Goal: Communication & Community: Answer question/provide support

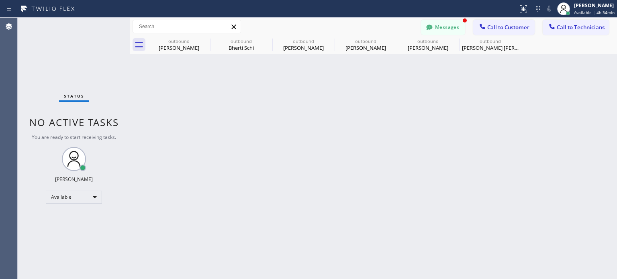
click at [432, 25] on icon at bounding box center [430, 27] width 8 height 8
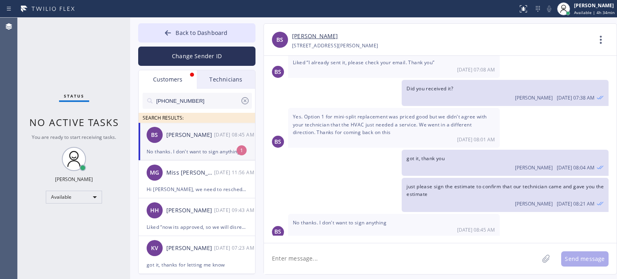
click at [180, 151] on div "No thanks. I don't want to sign anything" at bounding box center [197, 151] width 100 height 9
click at [318, 258] on textarea at bounding box center [401, 259] width 275 height 31
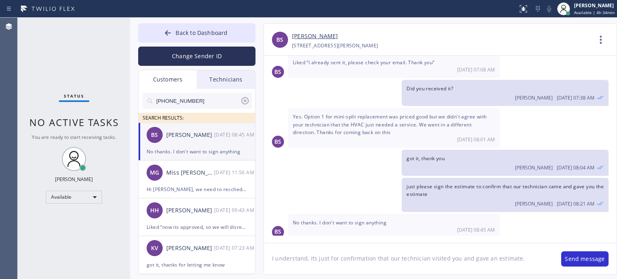
type textarea "I understand, its just for confirmation that our technician visited you and gav…"
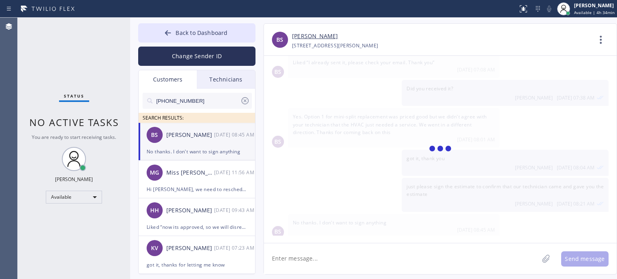
scroll to position [175, 0]
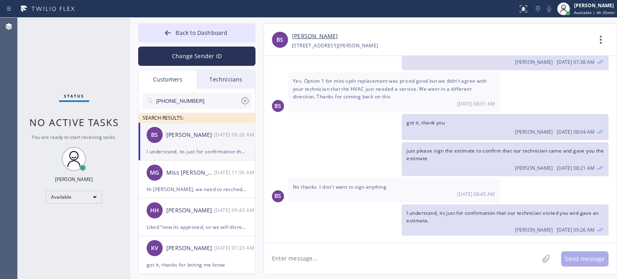
click at [494, 29] on div "[PERSON_NAME] [PERSON_NAME] [PHONE_NUMBER] Choose phone number [PHONE_NUMBER] […" at bounding box center [440, 40] width 353 height 32
click at [166, 35] on icon at bounding box center [168, 33] width 8 height 8
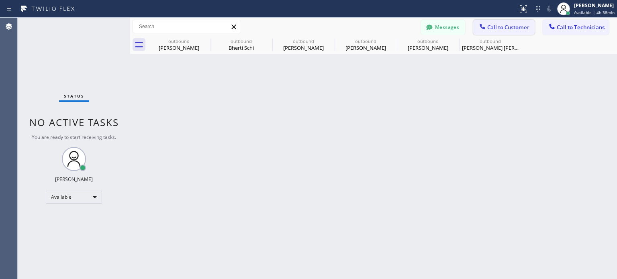
click at [506, 29] on span "Call to Customer" at bounding box center [508, 27] width 42 height 7
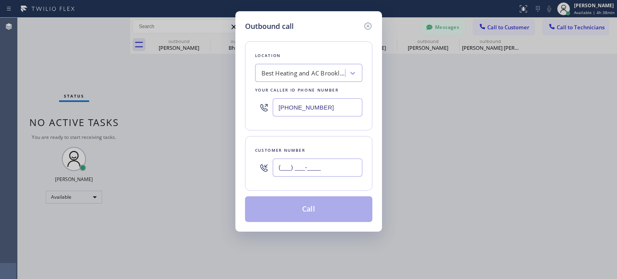
click at [343, 170] on input "(___) ___-____" at bounding box center [318, 168] width 90 height 18
paste input "862) 214-5915"
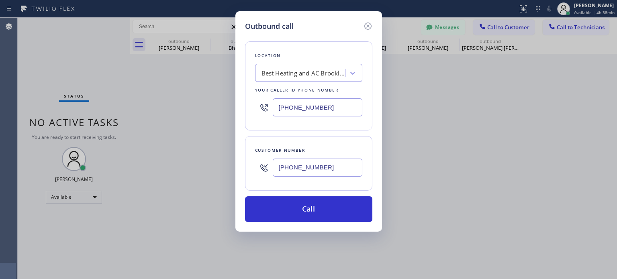
type input "[PHONE_NUMBER]"
click at [318, 111] on input "[PHONE_NUMBER]" at bounding box center [318, 107] width 90 height 18
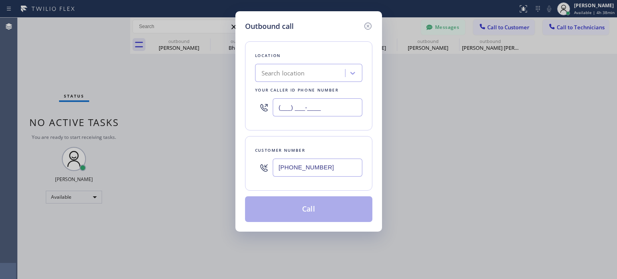
type input "(___) ___-____"
click at [317, 78] on div "Search location" at bounding box center [302, 73] width 88 height 14
paste input "EII Electric"
type input "EII Electric"
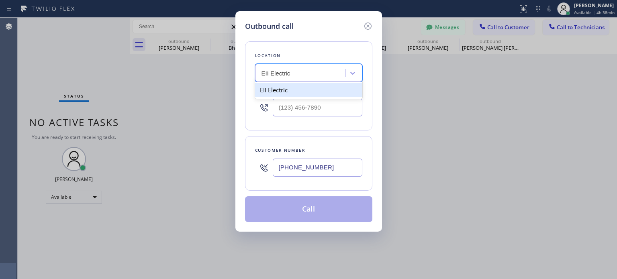
click at [297, 90] on div "EII Electric" at bounding box center [308, 90] width 107 height 14
type input "[PHONE_NUMBER]"
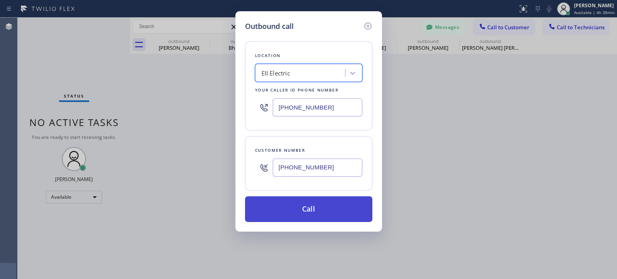
click at [299, 211] on button "Call" at bounding box center [308, 210] width 127 height 26
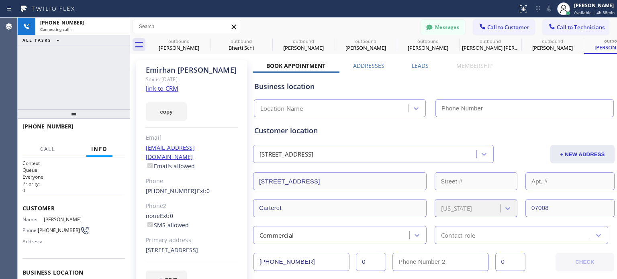
type input "[PHONE_NUMBER]"
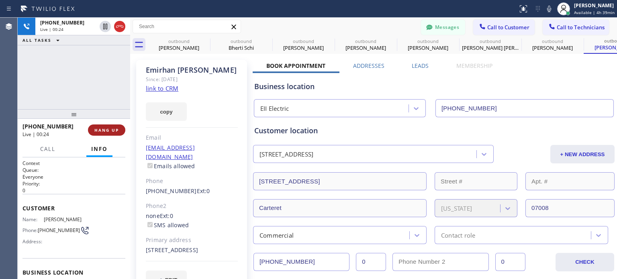
click at [94, 129] on button "HANG UP" at bounding box center [106, 130] width 37 height 11
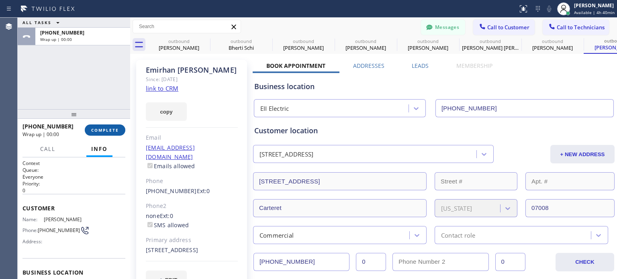
click at [94, 129] on span "COMPLETE" at bounding box center [105, 130] width 28 height 6
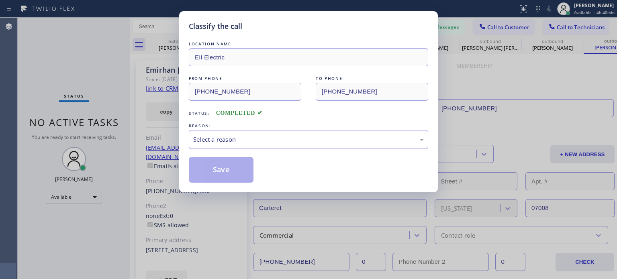
click at [262, 140] on div "Select a reason" at bounding box center [308, 139] width 231 height 9
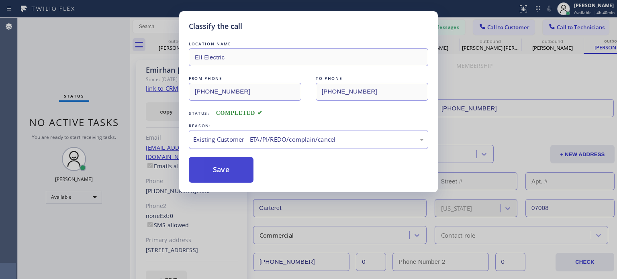
click at [233, 168] on button "Save" at bounding box center [221, 170] width 65 height 26
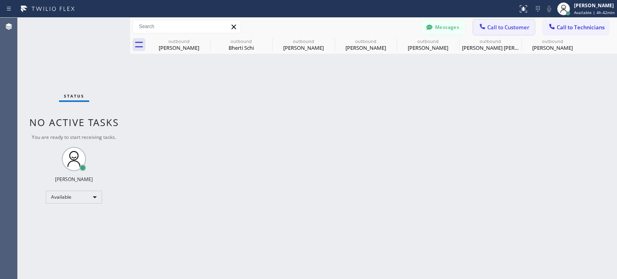
click at [476, 28] on button "Call to Customer" at bounding box center [503, 27] width 61 height 15
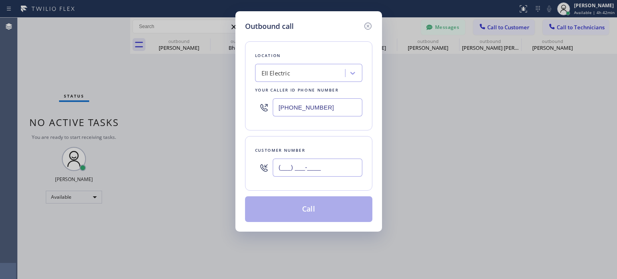
click at [322, 167] on input "(___) ___-____" at bounding box center [318, 168] width 90 height 18
paste input "862) 214-5915"
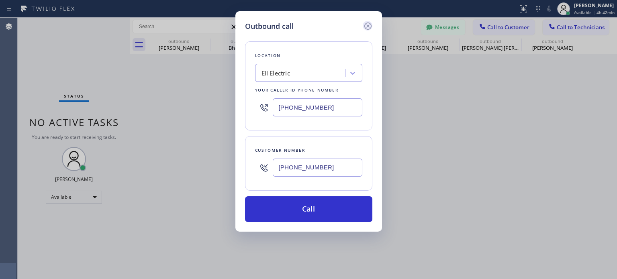
click at [368, 26] on icon at bounding box center [367, 26] width 7 height 7
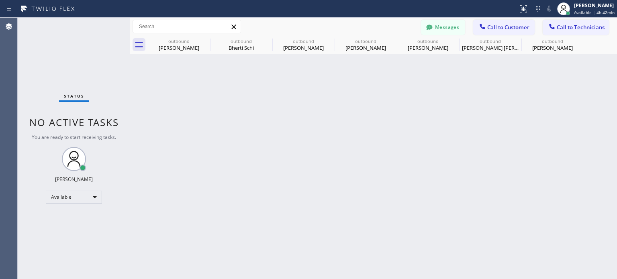
click at [474, 138] on div "Back to Dashboard Change Sender ID Customers Technicians [PHONE_NUMBER] SEARCH …" at bounding box center [373, 149] width 487 height 262
click at [511, 23] on button "Call to Customer" at bounding box center [503, 27] width 61 height 15
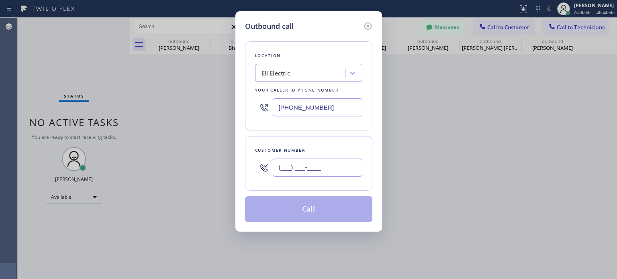
click at [310, 167] on input "(___) ___-____" at bounding box center [318, 168] width 90 height 18
paste input "862) 214-5915"
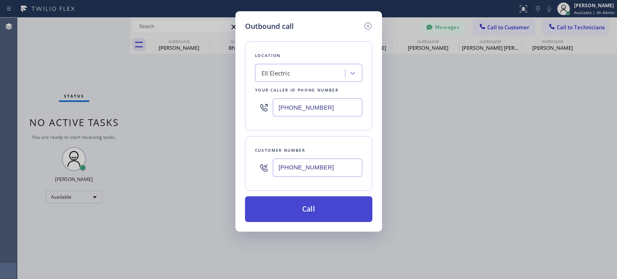
type input "[PHONE_NUMBER]"
click at [287, 214] on button "Call" at bounding box center [308, 210] width 127 height 26
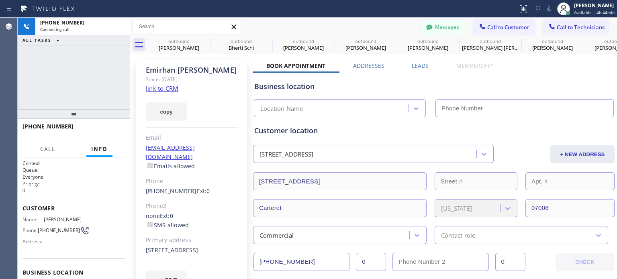
type input "[PHONE_NUMBER]"
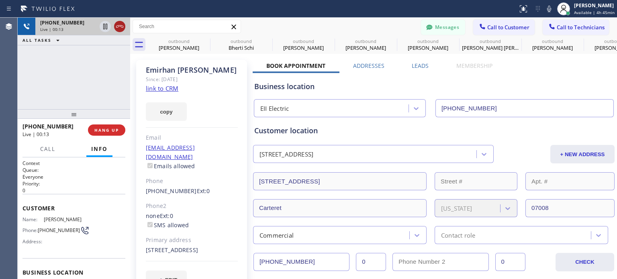
click at [118, 29] on icon at bounding box center [120, 27] width 10 height 10
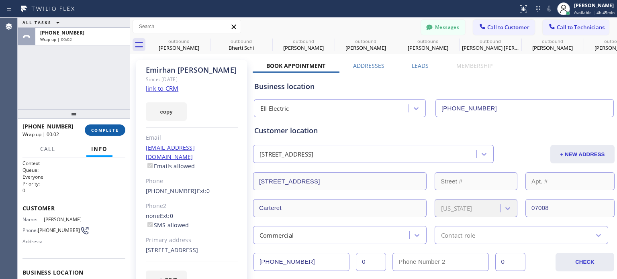
click at [95, 131] on span "COMPLETE" at bounding box center [105, 130] width 28 height 6
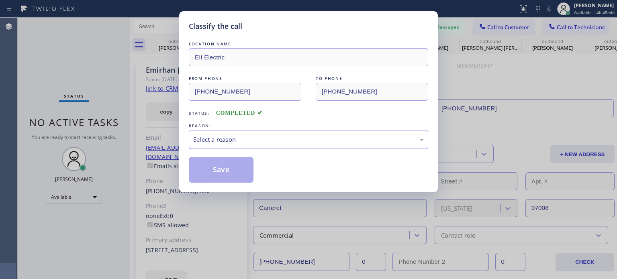
click at [211, 136] on div "Select a reason" at bounding box center [308, 139] width 231 height 9
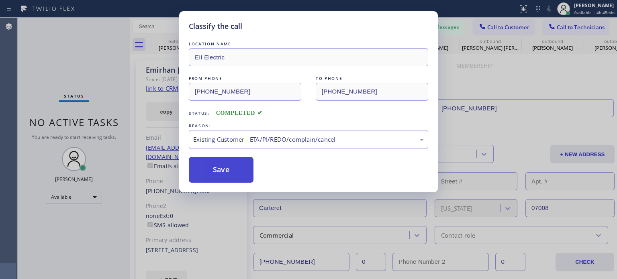
click at [235, 171] on button "Save" at bounding box center [221, 170] width 65 height 26
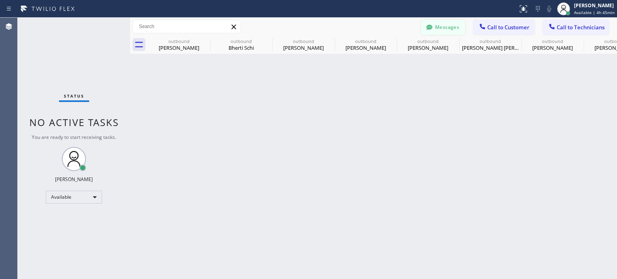
click at [432, 29] on icon at bounding box center [430, 27] width 8 height 8
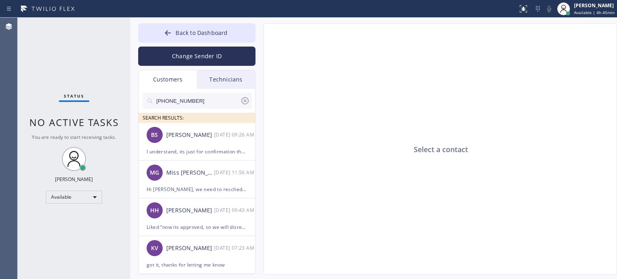
click at [195, 99] on input "[PHONE_NUMBER]" at bounding box center [198, 101] width 85 height 16
click at [189, 59] on button "Change Sender ID" at bounding box center [196, 56] width 117 height 19
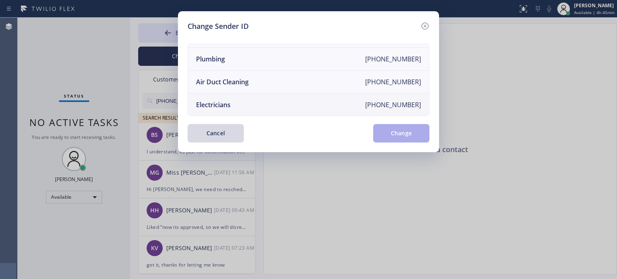
scroll to position [94, 0]
click at [220, 100] on div "Electricians" at bounding box center [213, 104] width 35 height 9
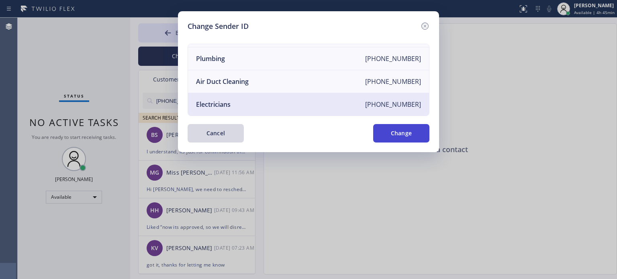
click at [382, 133] on button "Change" at bounding box center [401, 133] width 56 height 18
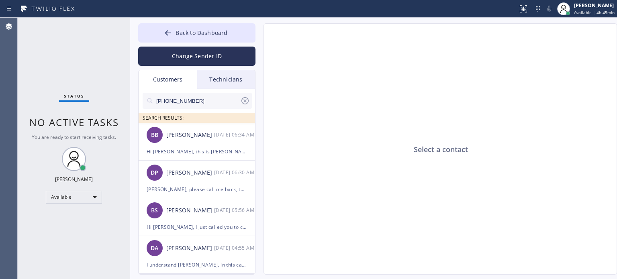
click at [184, 101] on input "[PHONE_NUMBER]" at bounding box center [198, 101] width 85 height 16
paste input "862) 214-5915"
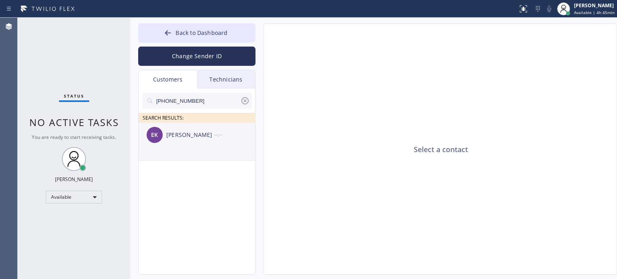
type input "[PHONE_NUMBER]"
click at [178, 134] on div "[PERSON_NAME]" at bounding box center [190, 135] width 48 height 9
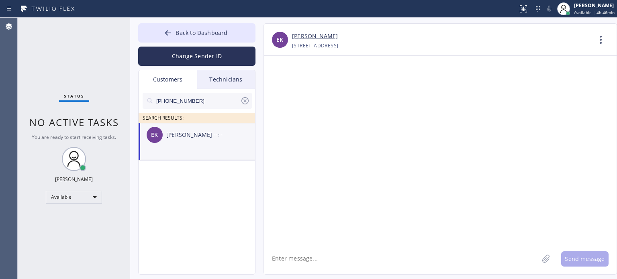
click at [322, 262] on textarea at bounding box center [401, 259] width 275 height 31
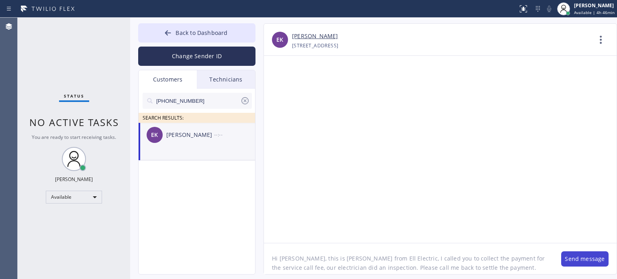
type textarea "Hi [PERSON_NAME], this is [PERSON_NAME] from Ell Electric, I called you to coll…"
click at [580, 260] on button "Send message" at bounding box center [584, 259] width 47 height 15
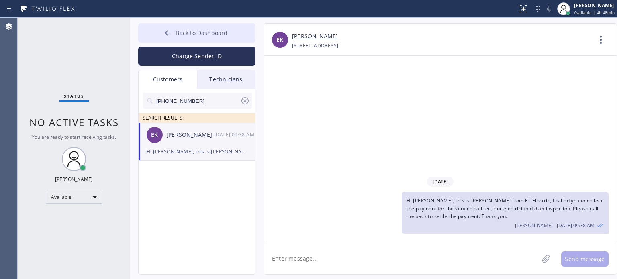
click at [167, 31] on icon at bounding box center [168, 33] width 8 height 8
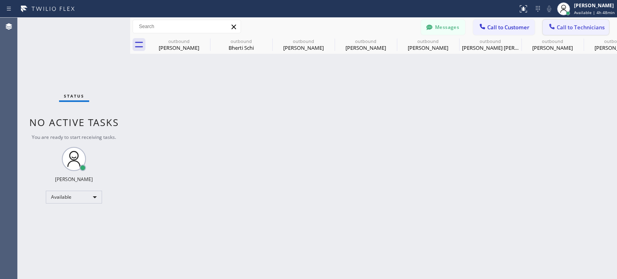
click at [559, 30] on span "Call to Technicians" at bounding box center [581, 27] width 48 height 7
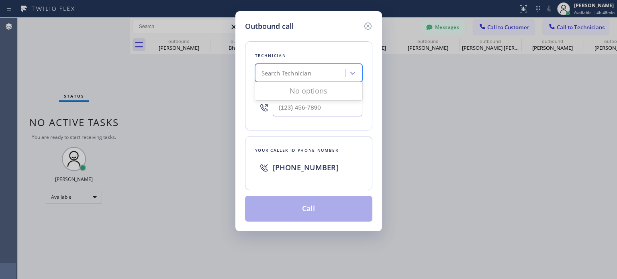
click at [298, 76] on div "Search Technician" at bounding box center [287, 73] width 50 height 9
type input "rodol"
click at [284, 93] on div "[PERSON_NAME]" at bounding box center [308, 90] width 107 height 14
type input "[PHONE_NUMBER]"
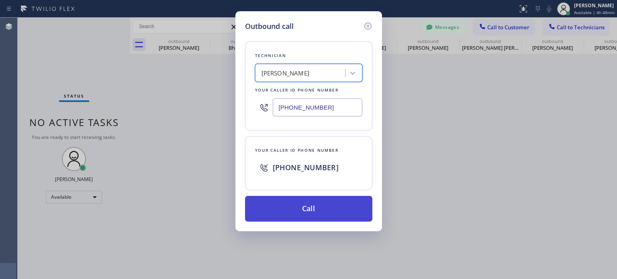
click at [311, 207] on button "Call" at bounding box center [308, 209] width 127 height 26
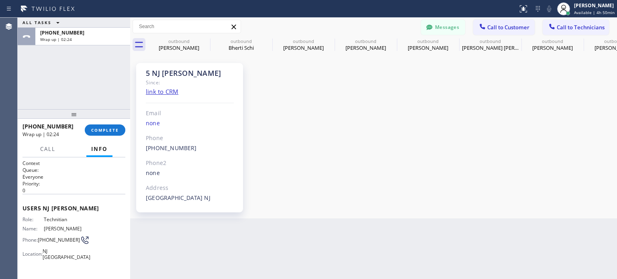
click at [482, 122] on div "5 NJ [PERSON_NAME] Since: link to CRM Email none Phone [PHONE_NUMBER] Outbound …" at bounding box center [373, 136] width 483 height 161
click at [112, 131] on span "COMPLETE" at bounding box center [105, 130] width 28 height 6
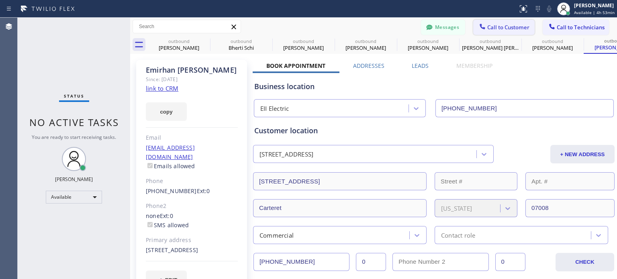
click at [500, 27] on span "Call to Customer" at bounding box center [508, 27] width 42 height 7
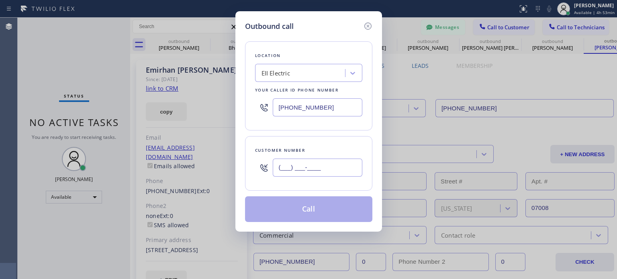
click at [305, 160] on input "(___) ___-____" at bounding box center [318, 168] width 90 height 18
paste input "516) 330-1461"
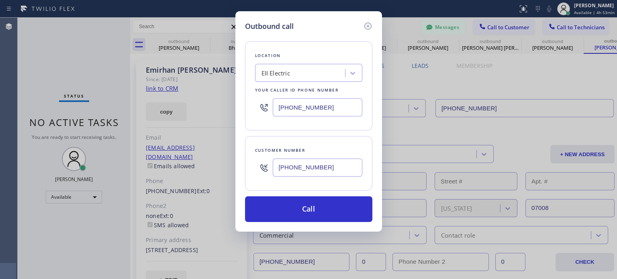
type input "[PHONE_NUMBER]"
click at [310, 117] on div "[PHONE_NUMBER]" at bounding box center [308, 107] width 107 height 26
click at [307, 111] on input "[PHONE_NUMBER]" at bounding box center [318, 107] width 90 height 18
drag, startPoint x: 307, startPoint y: 111, endPoint x: 299, endPoint y: 92, distance: 19.8
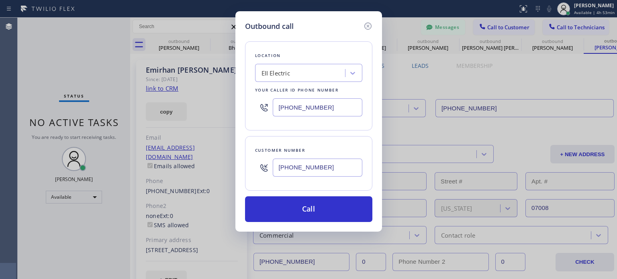
click at [305, 108] on input "[PHONE_NUMBER]" at bounding box center [318, 107] width 90 height 18
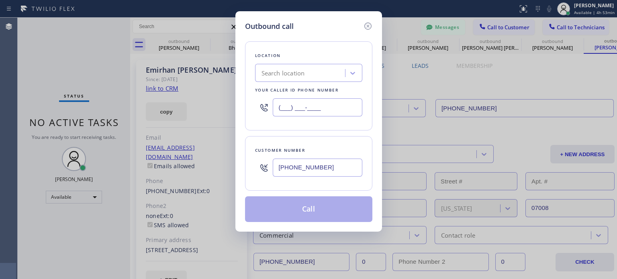
type input "(___) ___-____"
click at [291, 72] on div "Search location" at bounding box center [283, 73] width 43 height 9
paste input "Astoria Top HVAC"
type input "Astoria Top HVAC"
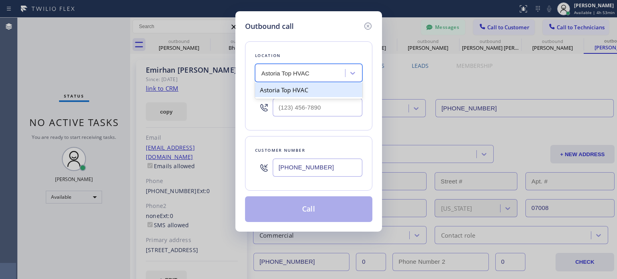
click at [294, 93] on div "Astoria Top HVAC" at bounding box center [308, 90] width 107 height 14
type input "[PHONE_NUMBER]"
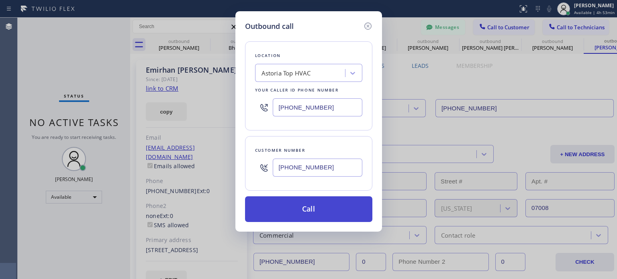
click at [307, 205] on button "Call" at bounding box center [308, 210] width 127 height 26
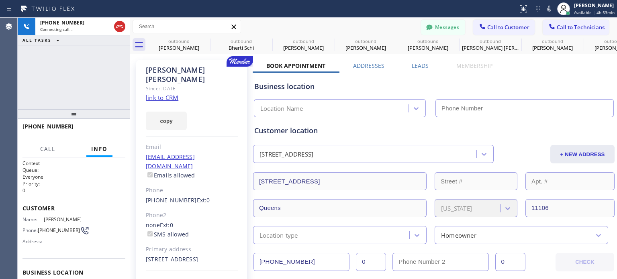
type input "[PHONE_NUMBER]"
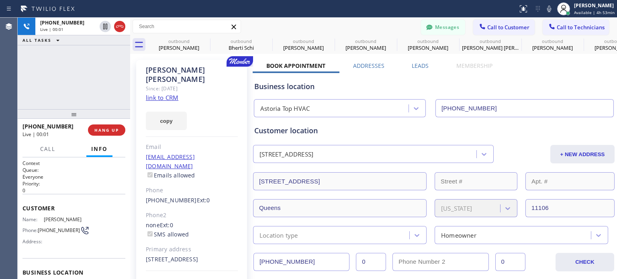
click at [448, 82] on div "Business location" at bounding box center [433, 86] width 359 height 11
click at [156, 94] on link "link to CRM" at bounding box center [162, 98] width 33 height 8
click at [461, 73] on div "Business location Astoria Top HVAC [PHONE_NUMBER]" at bounding box center [434, 93] width 363 height 47
click at [113, 128] on span "HANG UP" at bounding box center [106, 130] width 25 height 6
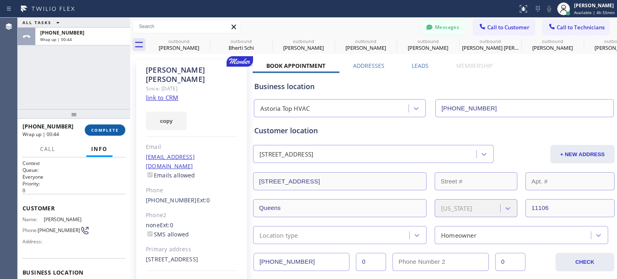
click at [98, 131] on span "COMPLETE" at bounding box center [105, 130] width 28 height 6
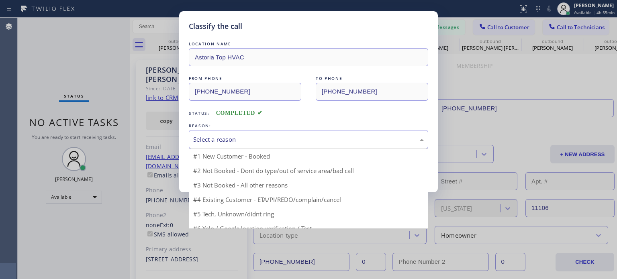
click at [223, 141] on div "Select a reason" at bounding box center [308, 139] width 231 height 9
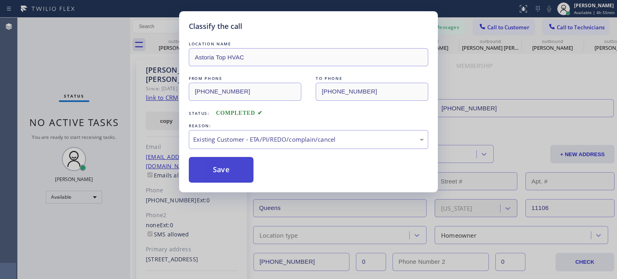
drag, startPoint x: 275, startPoint y: 180, endPoint x: 238, endPoint y: 172, distance: 37.3
click at [237, 172] on button "Save" at bounding box center [221, 170] width 65 height 26
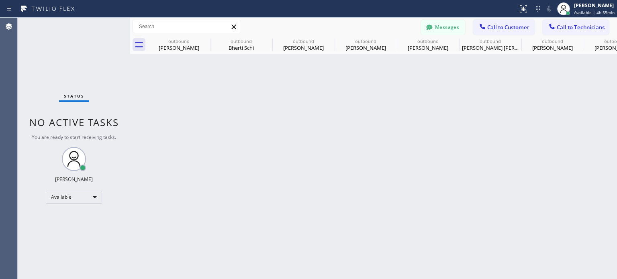
drag, startPoint x: 491, startPoint y: 127, endPoint x: 487, endPoint y: 123, distance: 5.7
click at [491, 127] on div "Back to Dashboard Change Sender ID Customers Technicians [PHONE_NUMBER] SEARCH …" at bounding box center [373, 149] width 487 height 262
click at [447, 28] on button "Messages" at bounding box center [443, 27] width 44 height 15
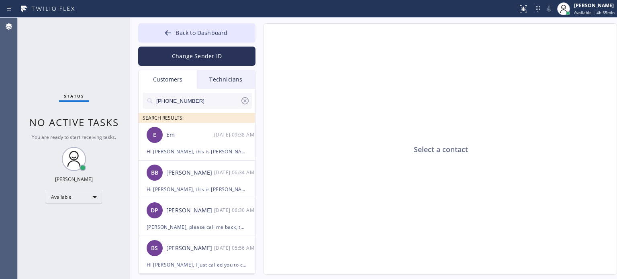
click at [190, 101] on input "[PHONE_NUMBER]" at bounding box center [198, 101] width 85 height 16
click at [185, 149] on div "Hi [PERSON_NAME], this is [PERSON_NAME] from Ell Electric, I called you to coll…" at bounding box center [197, 151] width 100 height 9
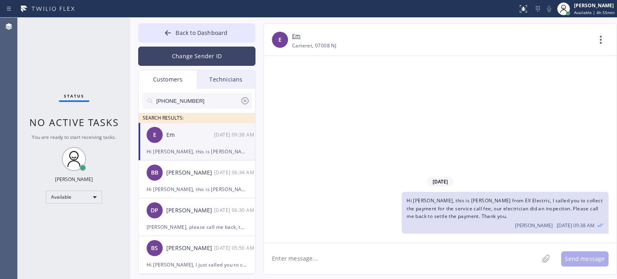
click at [203, 58] on button "Change Sender ID" at bounding box center [196, 56] width 117 height 19
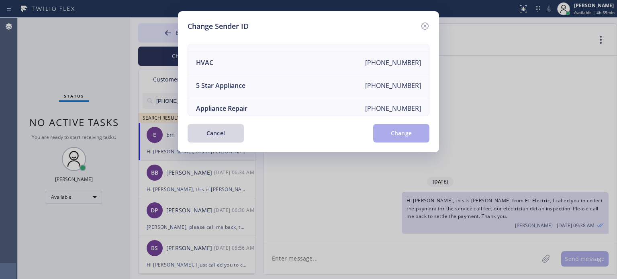
scroll to position [39, 0]
click at [225, 64] on li "HVAC [PHONE_NUMBER]" at bounding box center [308, 63] width 241 height 23
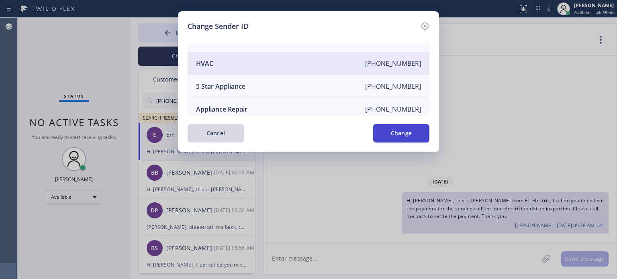
click at [380, 131] on button "Change" at bounding box center [401, 133] width 56 height 18
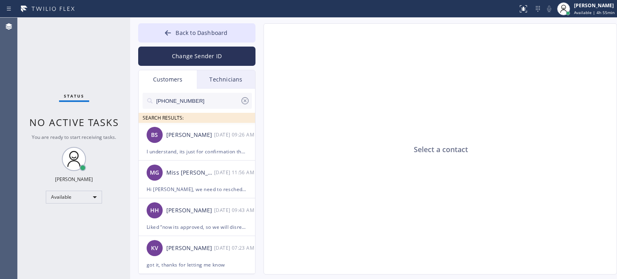
click at [203, 104] on input "[PHONE_NUMBER]" at bounding box center [198, 101] width 85 height 16
paste input "516) 330-1461"
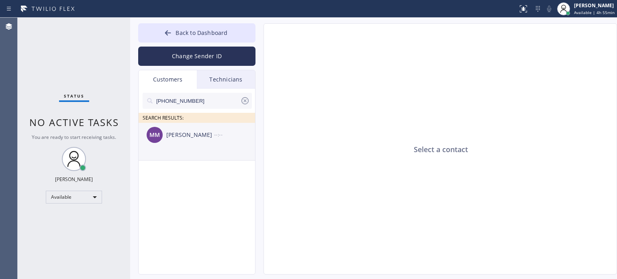
type input "[PHONE_NUMBER]"
click at [194, 136] on div "[PERSON_NAME]" at bounding box center [190, 135] width 48 height 9
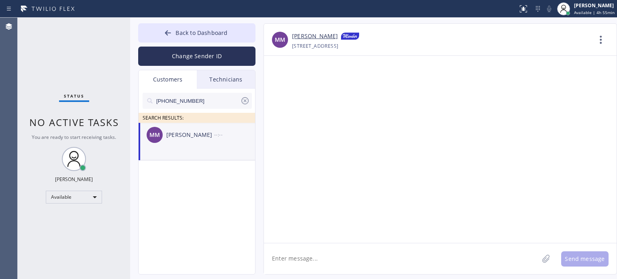
click at [324, 249] on textarea at bounding box center [401, 259] width 275 height 31
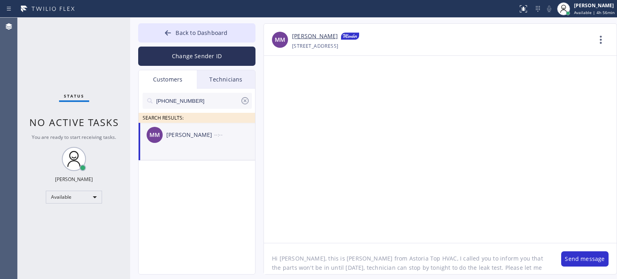
scroll to position [6, 0]
type textarea "Hi [PERSON_NAME], this is [PERSON_NAME] from Astoria Top HVAC, I called you to …"
click at [578, 258] on button "Send message" at bounding box center [584, 259] width 47 height 15
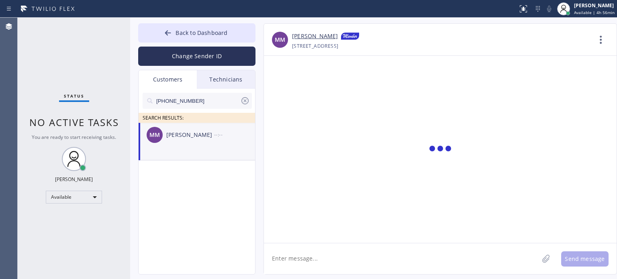
scroll to position [0, 0]
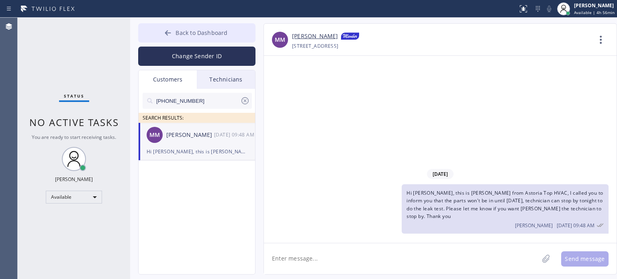
click at [216, 28] on button "Back to Dashboard" at bounding box center [196, 32] width 117 height 19
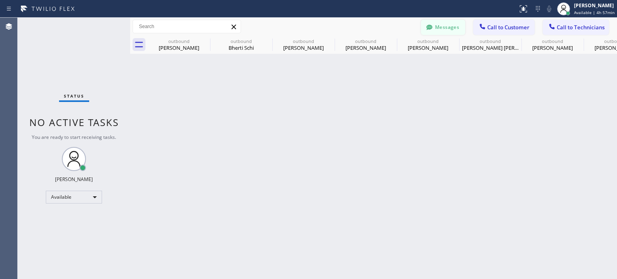
click at [440, 28] on button "Messages" at bounding box center [443, 27] width 44 height 15
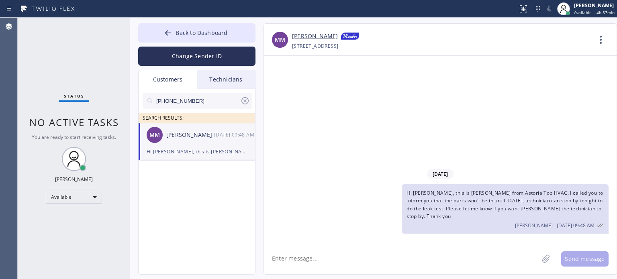
click at [248, 98] on icon at bounding box center [245, 101] width 10 height 10
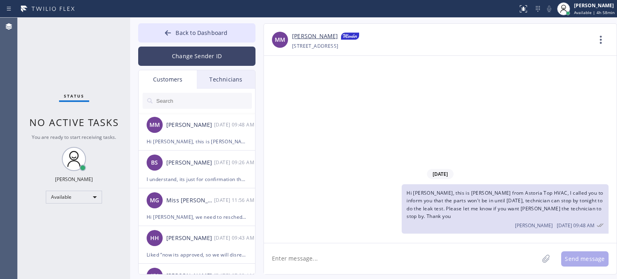
click at [178, 55] on button "Change Sender ID" at bounding box center [196, 56] width 117 height 19
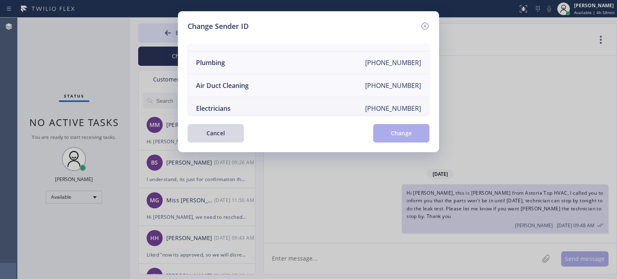
scroll to position [94, 0]
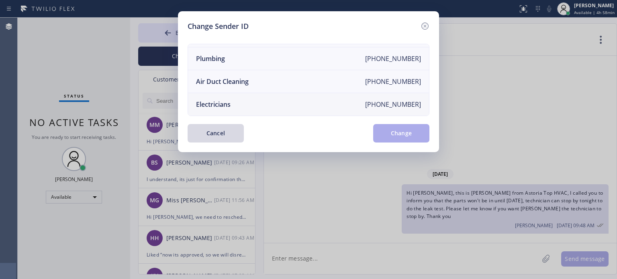
click at [229, 100] on div "Electricians" at bounding box center [213, 104] width 35 height 9
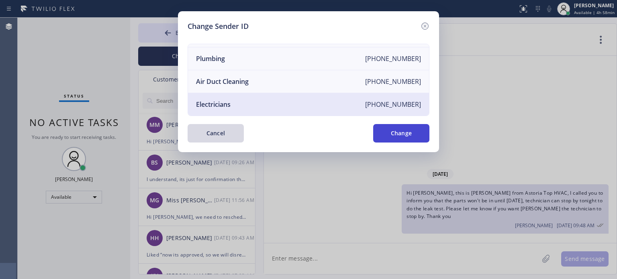
click at [388, 138] on button "Change" at bounding box center [401, 133] width 56 height 18
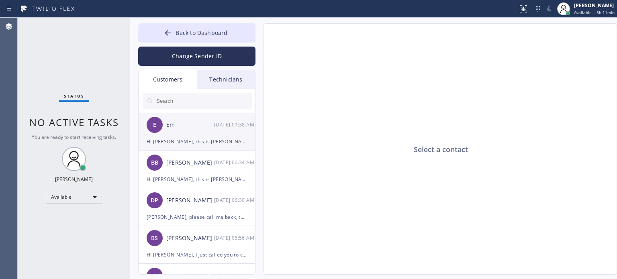
click at [175, 136] on div "E Em [DATE] 09:38 AM" at bounding box center [197, 125] width 117 height 24
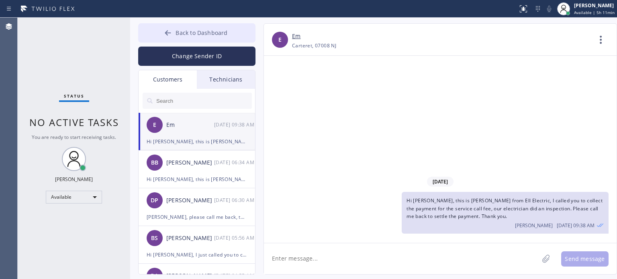
click at [199, 33] on span "Back to Dashboard" at bounding box center [202, 33] width 52 height 8
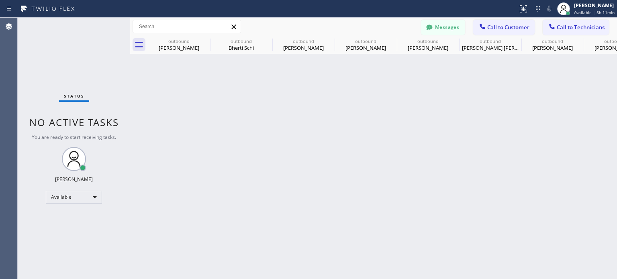
drag, startPoint x: 522, startPoint y: 27, endPoint x: 518, endPoint y: 29, distance: 4.7
click at [522, 27] on span "Call to Customer" at bounding box center [508, 27] width 42 height 7
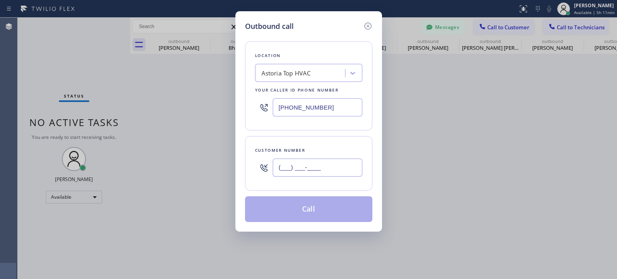
click at [328, 168] on input "(___) ___-____" at bounding box center [318, 168] width 90 height 18
paste input "862) 214-5915"
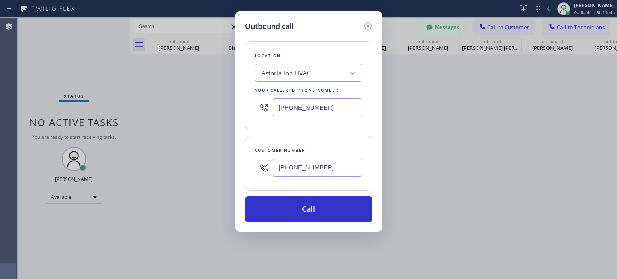
type input "[PHONE_NUMBER]"
click at [289, 112] on input "[PHONE_NUMBER]" at bounding box center [318, 107] width 90 height 18
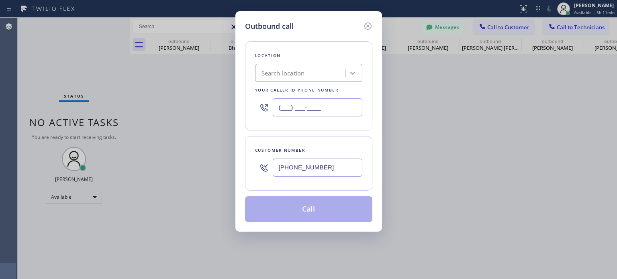
type input "(___) ___-____"
click at [290, 79] on div "Search location" at bounding box center [302, 73] width 88 height 14
paste input "EII Electric"
type input "EII Electric"
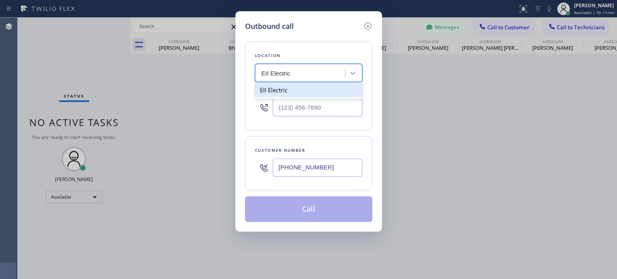
click at [299, 88] on div "EII Electric" at bounding box center [308, 90] width 107 height 14
type input "[PHONE_NUMBER]"
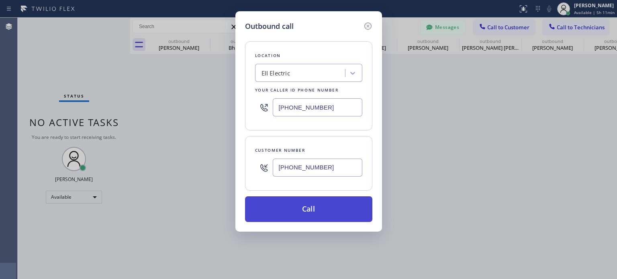
click at [327, 205] on button "Call" at bounding box center [308, 210] width 127 height 26
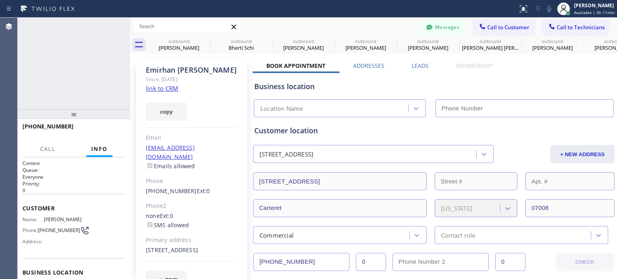
type input "[PHONE_NUMBER]"
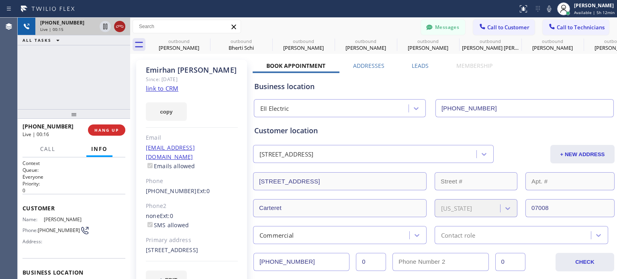
click at [119, 27] on icon at bounding box center [120, 27] width 10 height 10
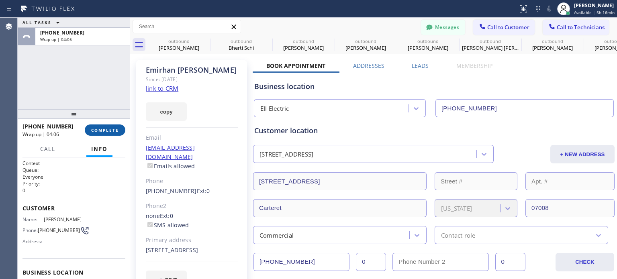
click at [110, 130] on span "COMPLETE" at bounding box center [105, 130] width 28 height 6
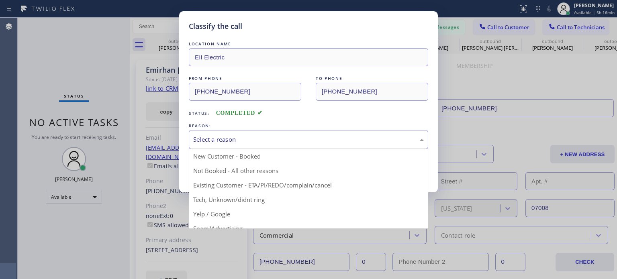
click at [225, 141] on div "Select a reason" at bounding box center [308, 139] width 231 height 9
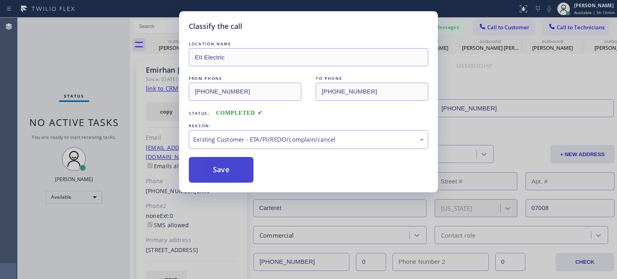
click at [246, 167] on button "Save" at bounding box center [221, 170] width 65 height 26
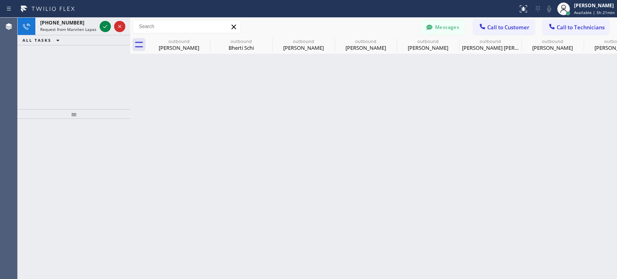
click at [466, 104] on div "Back to Dashboard Change Sender ID Customers Technicians E Em [DATE] 09:38 AM H…" at bounding box center [373, 149] width 487 height 262
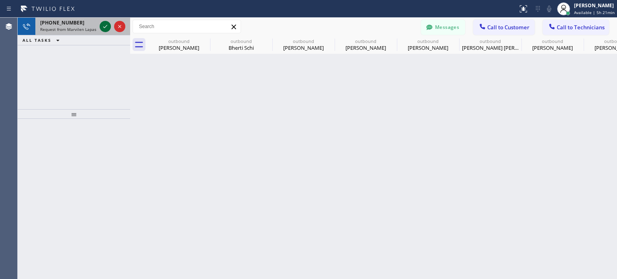
click at [106, 27] on icon at bounding box center [105, 27] width 10 height 10
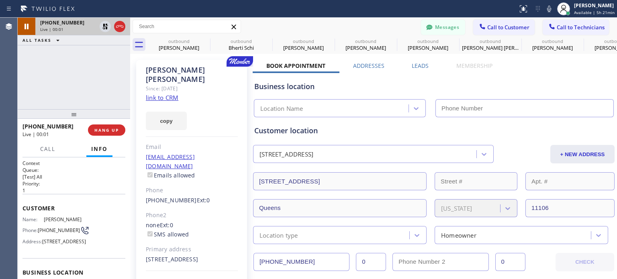
click at [254, 155] on div "[STREET_ADDRESS]" at bounding box center [373, 154] width 241 height 18
type input "[PHONE_NUMBER]"
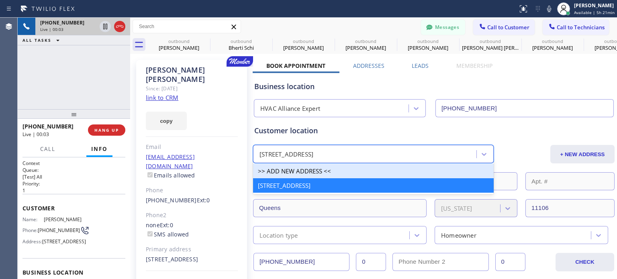
click at [418, 90] on div "Business location" at bounding box center [433, 86] width 359 height 11
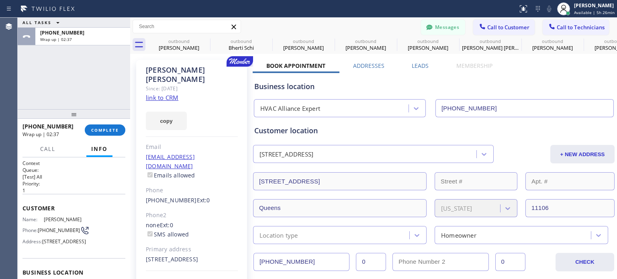
click at [455, 6] on div at bounding box center [259, 8] width 512 height 13
click at [110, 128] on span "COMPLETE" at bounding box center [105, 130] width 28 height 6
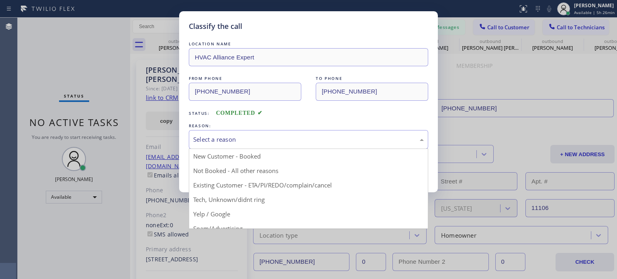
click at [223, 141] on div "Select a reason" at bounding box center [308, 139] width 231 height 9
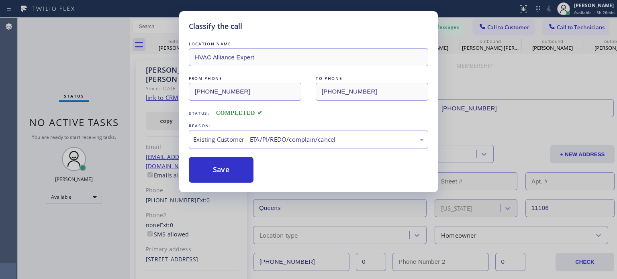
drag, startPoint x: 220, startPoint y: 174, endPoint x: 358, endPoint y: 268, distance: 167.7
click at [221, 174] on button "Save" at bounding box center [221, 170] width 65 height 26
type input "[PHONE_NUMBER]"
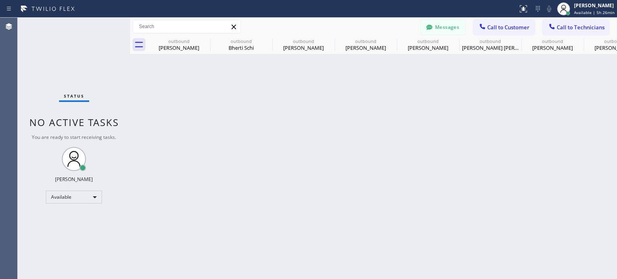
drag, startPoint x: 460, startPoint y: 91, endPoint x: 454, endPoint y: 90, distance: 6.6
click at [460, 92] on div "Back to Dashboard Change Sender ID Customers Technicians E Em [DATE] 09:38 AM H…" at bounding box center [373, 149] width 487 height 262
click at [435, 26] on button "Messages" at bounding box center [443, 27] width 44 height 15
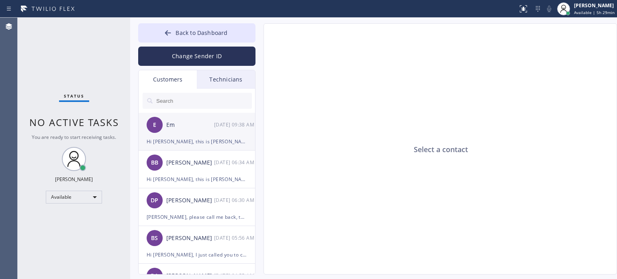
click at [180, 142] on div "Hi [PERSON_NAME], this is [PERSON_NAME] from Ell Electric, I called you to coll…" at bounding box center [197, 141] width 100 height 9
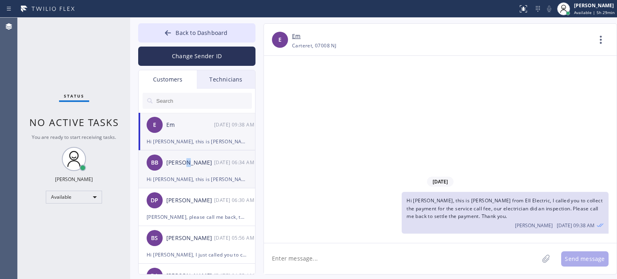
click at [182, 170] on div "BB [PERSON_NAME] [DATE] 06:34 AM" at bounding box center [197, 163] width 117 height 24
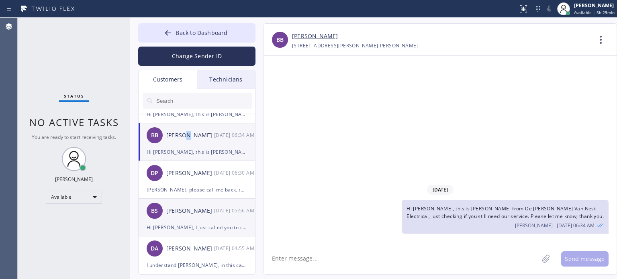
scroll to position [40, 0]
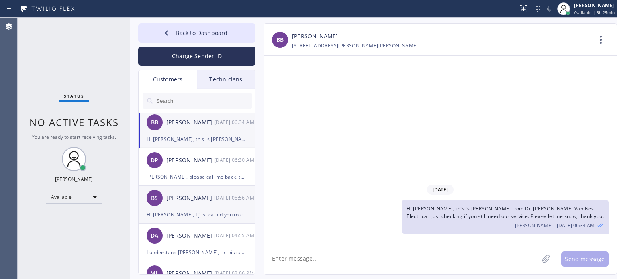
click at [191, 201] on div "[PERSON_NAME]" at bounding box center [190, 198] width 48 height 9
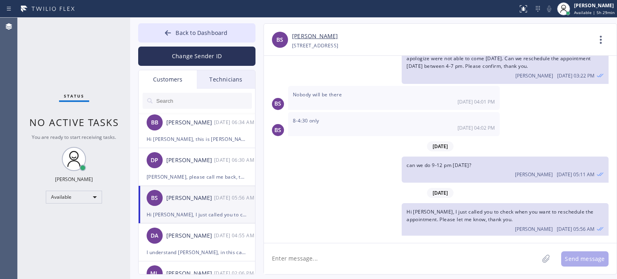
scroll to position [80, 0]
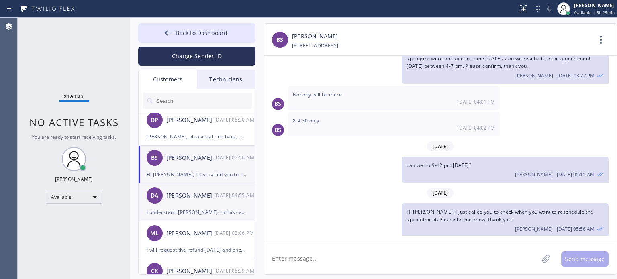
click at [193, 209] on div "I understand [PERSON_NAME], in this case, we will be sending [PERSON_NAME] agai…" at bounding box center [197, 212] width 100 height 9
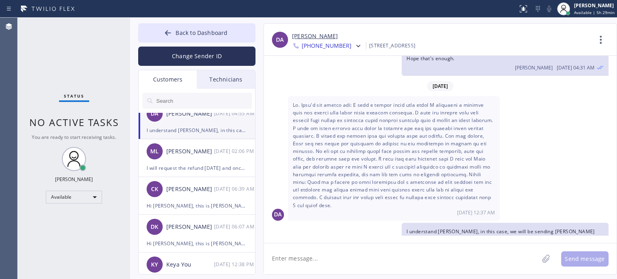
scroll to position [121, 0]
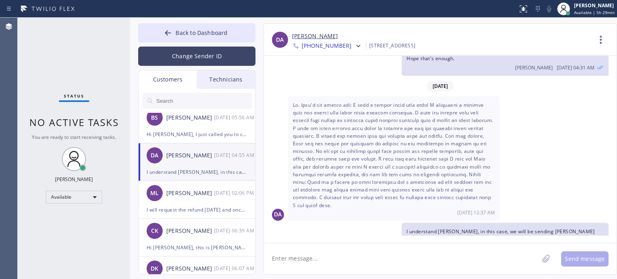
click at [179, 57] on button "Change Sender ID" at bounding box center [196, 56] width 117 height 19
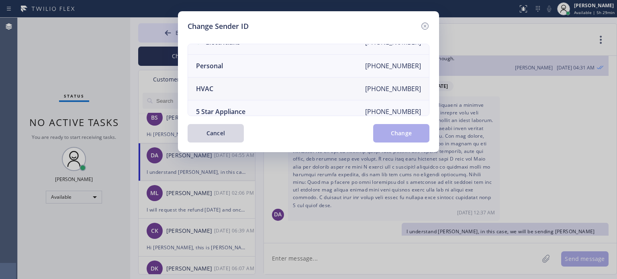
scroll to position [0, 0]
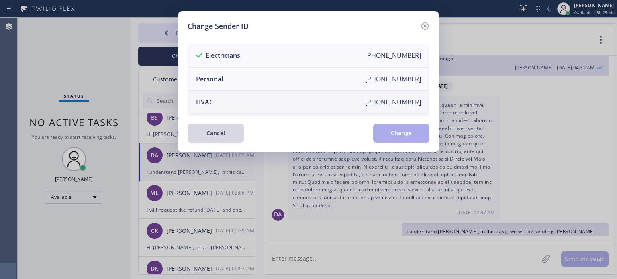
click at [223, 98] on li "HVAC [PHONE_NUMBER]" at bounding box center [308, 102] width 241 height 23
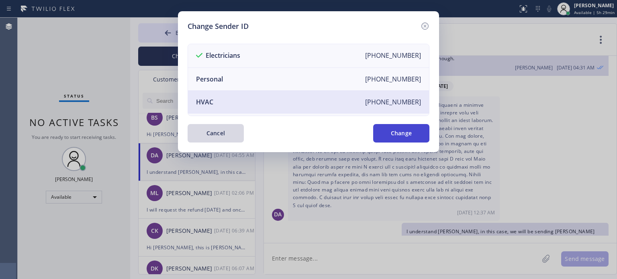
click at [400, 135] on button "Change" at bounding box center [401, 133] width 56 height 18
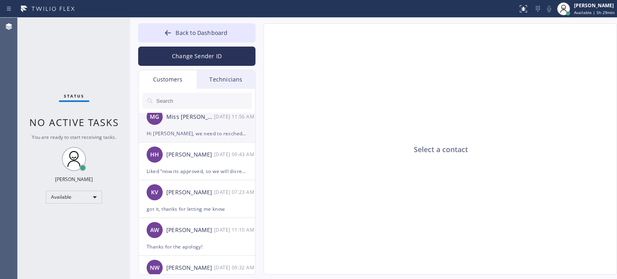
scroll to position [40, 0]
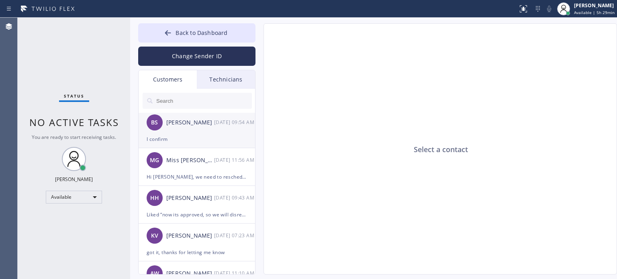
click at [180, 135] on div "I confirm" at bounding box center [197, 139] width 100 height 9
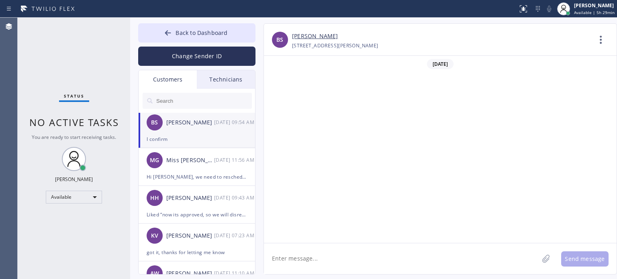
scroll to position [201, 0]
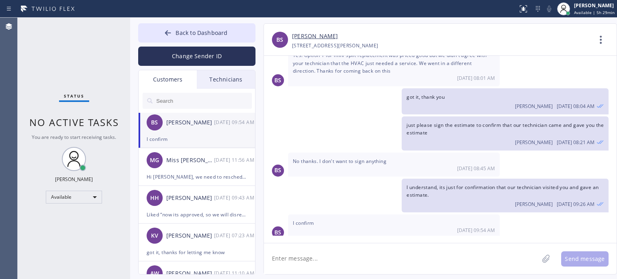
click at [321, 254] on textarea at bounding box center [401, 259] width 275 height 31
type textarea "got it, thank you"
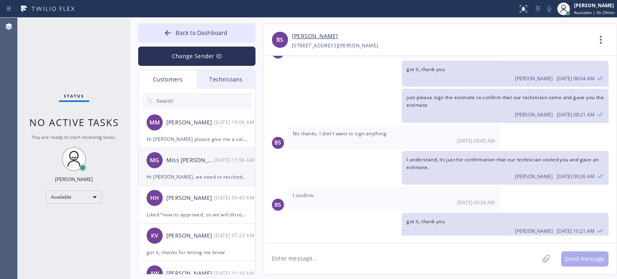
click at [204, 167] on div "MG Miss [PERSON_NAME] [DATE] 11:56 AM" at bounding box center [197, 160] width 117 height 24
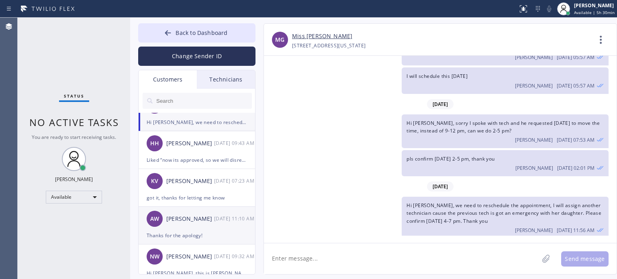
scroll to position [121, 0]
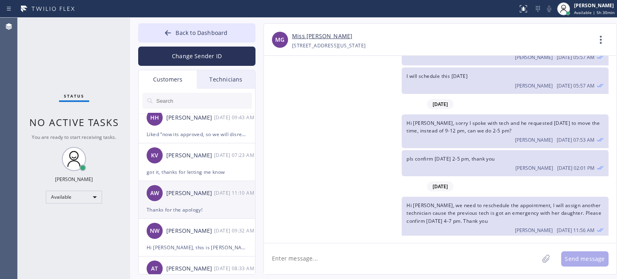
click at [194, 207] on div "Thanks for the apology!" at bounding box center [197, 209] width 100 height 9
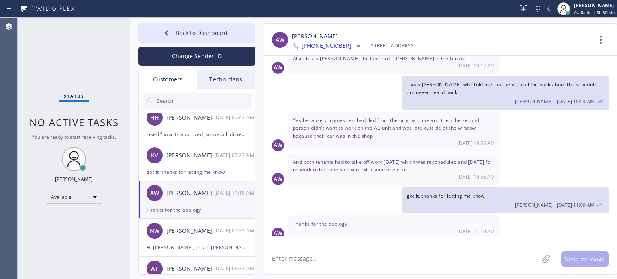
scroll to position [89, 0]
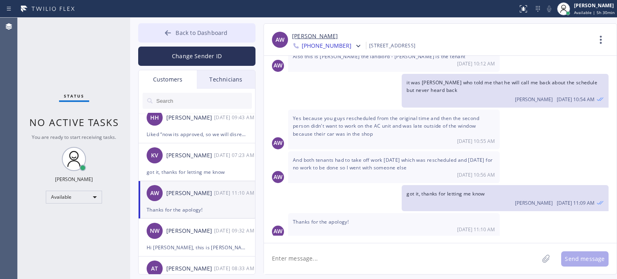
click at [179, 31] on span "Back to Dashboard" at bounding box center [202, 33] width 52 height 8
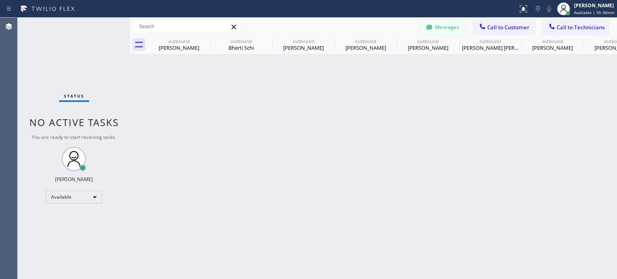
click at [451, 30] on button "Messages" at bounding box center [443, 27] width 44 height 15
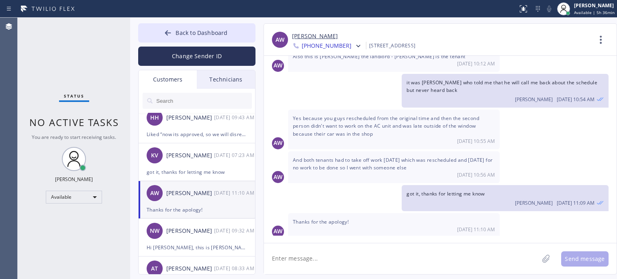
click at [309, 35] on link "[PERSON_NAME]" at bounding box center [315, 36] width 46 height 9
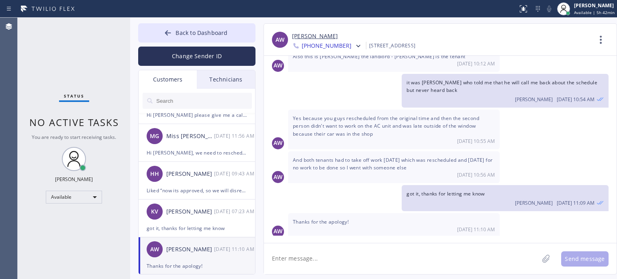
scroll to position [0, 0]
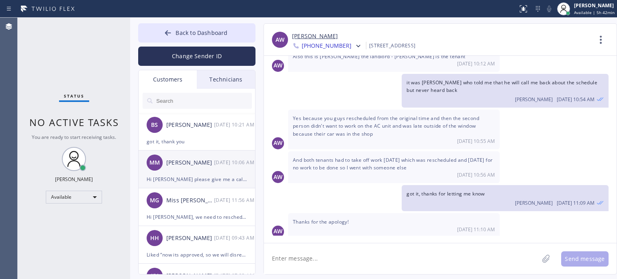
click at [194, 180] on div "Hi [PERSON_NAME] please give me a call back when u see this" at bounding box center [197, 179] width 100 height 9
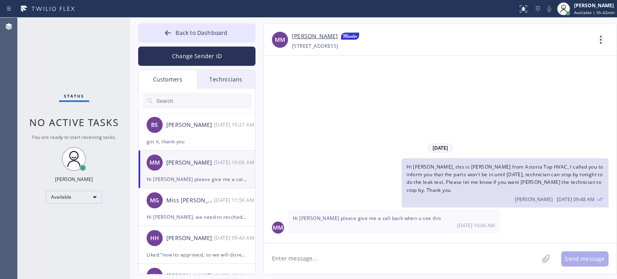
click at [343, 263] on textarea at bounding box center [401, 259] width 275 height 31
click at [331, 257] on textarea at bounding box center [401, 259] width 275 height 31
click at [349, 259] on textarea at bounding box center [401, 259] width 275 height 31
click at [289, 257] on textarea at bounding box center [401, 259] width 275 height 31
type textarea "done, I will have [PERSON_NAME] called you back, thank you"
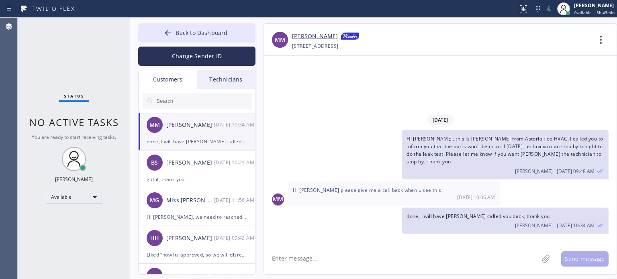
drag, startPoint x: 476, startPoint y: 75, endPoint x: 429, endPoint y: 64, distance: 47.8
click at [476, 75] on div "[DATE] Hi [PERSON_NAME], this is [PERSON_NAME] from Astoria Top HVAC, I called …" at bounding box center [440, 149] width 353 height 187
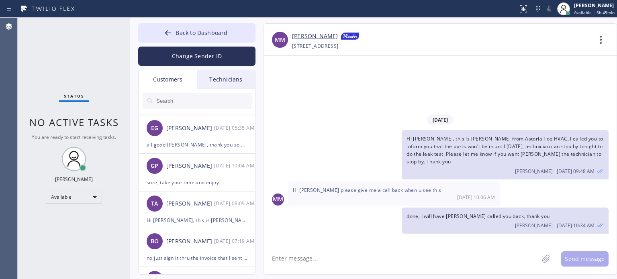
scroll to position [362, 0]
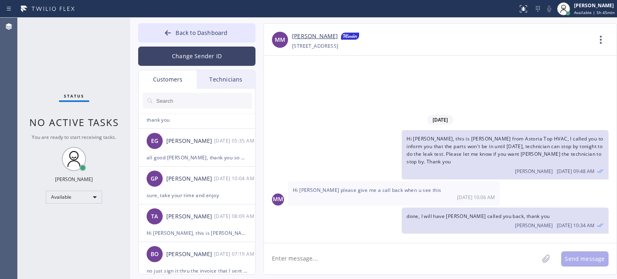
click at [205, 55] on button "Change Sender ID" at bounding box center [196, 56] width 117 height 19
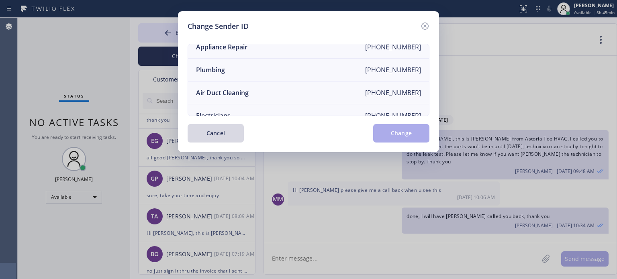
scroll to position [94, 0]
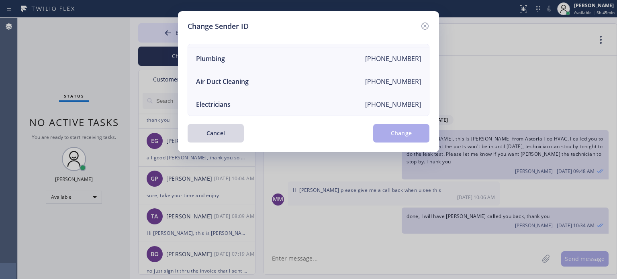
click at [229, 100] on div "Electricians" at bounding box center [213, 104] width 35 height 9
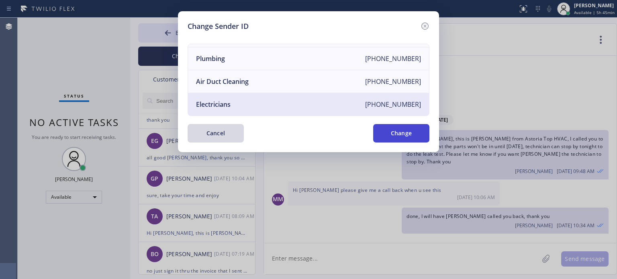
click at [391, 138] on button "Change" at bounding box center [401, 133] width 56 height 18
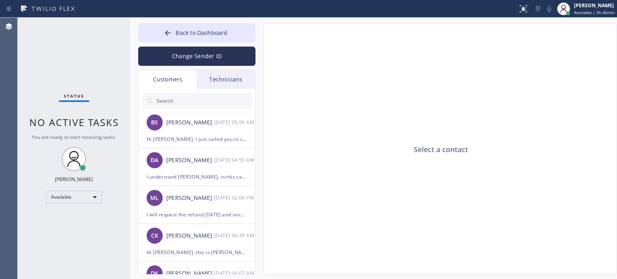
scroll to position [40, 0]
click at [180, 205] on div "[PERSON_NAME] [DATE] 05:56 AM" at bounding box center [197, 198] width 117 height 24
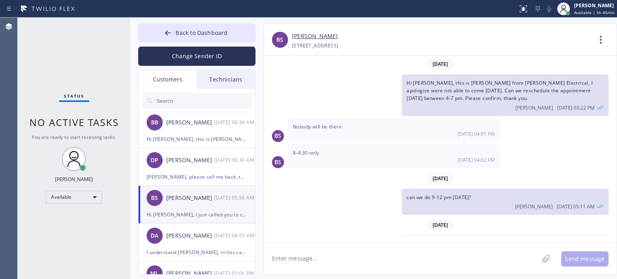
scroll to position [32, 0]
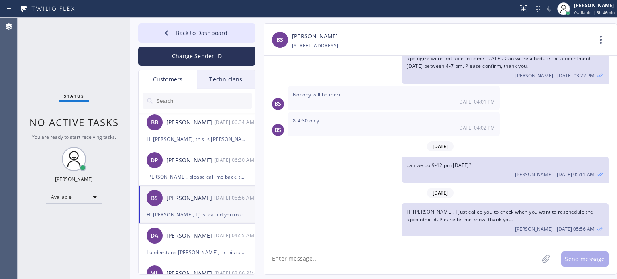
click at [439, 257] on textarea at bounding box center [401, 259] width 275 height 31
click at [444, 121] on div "8-4:30 only [DATE] 04:02 PM" at bounding box center [394, 124] width 212 height 24
click at [202, 214] on div "Hi [PERSON_NAME], I just called you to check when you want to reschedule the ap…" at bounding box center [197, 214] width 100 height 9
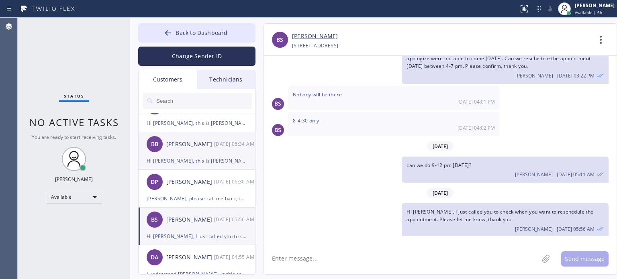
scroll to position [0, 0]
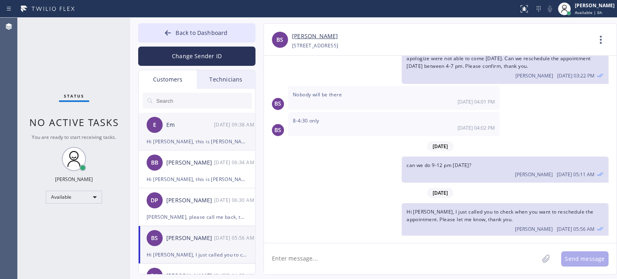
click at [207, 137] on div "Hi [PERSON_NAME], this is [PERSON_NAME] from Ell Electric, I called you to coll…" at bounding box center [197, 141] width 100 height 9
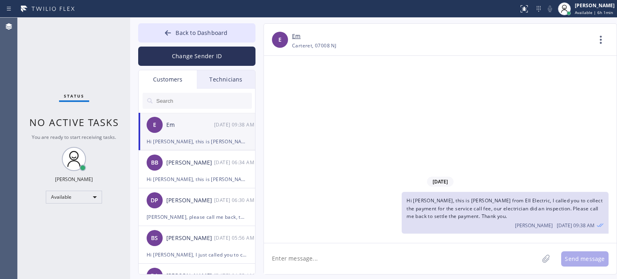
click at [479, 144] on div "[DATE] Hi [PERSON_NAME], this is [PERSON_NAME] from Ell Electric, I called you …" at bounding box center [440, 149] width 353 height 187
drag, startPoint x: 493, startPoint y: 85, endPoint x: 490, endPoint y: 80, distance: 5.6
click at [490, 80] on div "[DATE] Hi [PERSON_NAME], this is [PERSON_NAME] from Ell Electric, I called you …" at bounding box center [440, 149] width 353 height 187
click at [199, 171] on div "BB [PERSON_NAME] [DATE] 06:34 AM" at bounding box center [197, 163] width 117 height 24
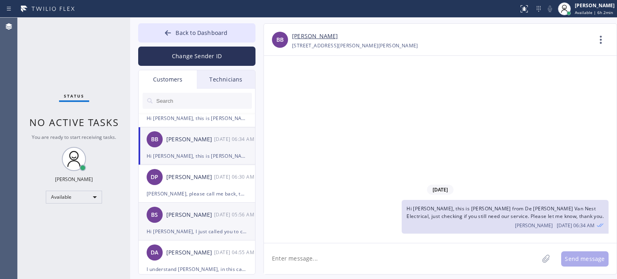
scroll to position [80, 0]
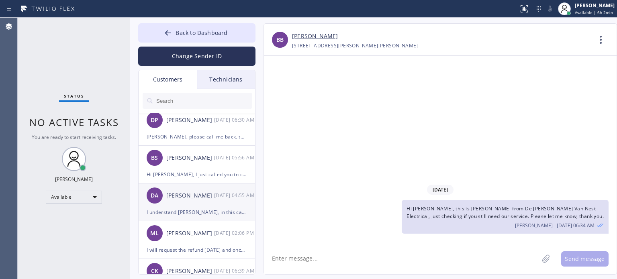
click at [199, 208] on div "I understand [PERSON_NAME], in this case, we will be sending [PERSON_NAME] agai…" at bounding box center [197, 212] width 100 height 9
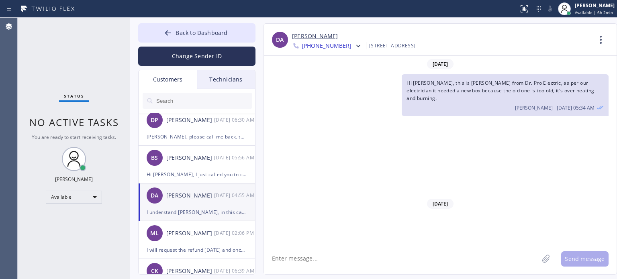
scroll to position [619, 0]
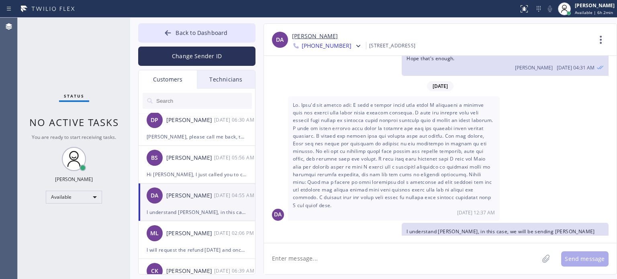
click at [367, 264] on textarea at bounding box center [401, 259] width 275 height 31
click at [305, 261] on textarea at bounding box center [401, 259] width 275 height 31
click at [442, 29] on div "DA [PERSON_NAME] [PHONE_NUMBER] Choose phone number [PHONE_NUMBER] [PHONE_NUMBE…" at bounding box center [440, 40] width 353 height 32
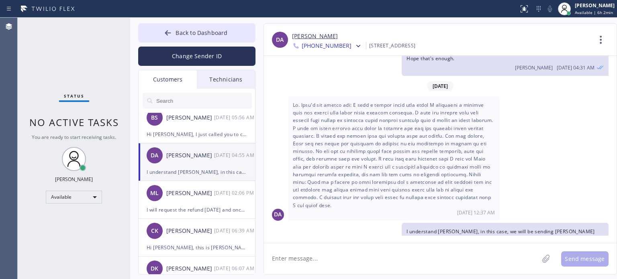
click at [180, 162] on div "DA [PERSON_NAME] [DATE] 04:55 AM" at bounding box center [197, 155] width 117 height 24
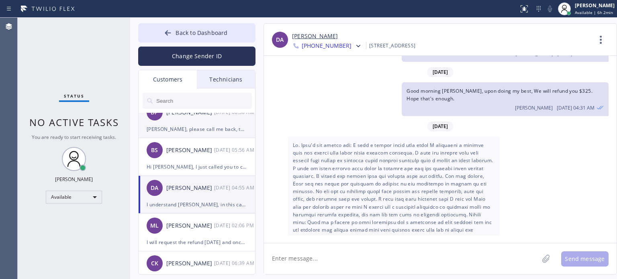
scroll to position [40, 0]
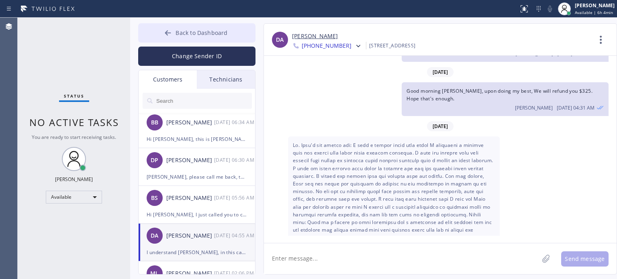
click at [215, 34] on span "Back to Dashboard" at bounding box center [202, 33] width 52 height 8
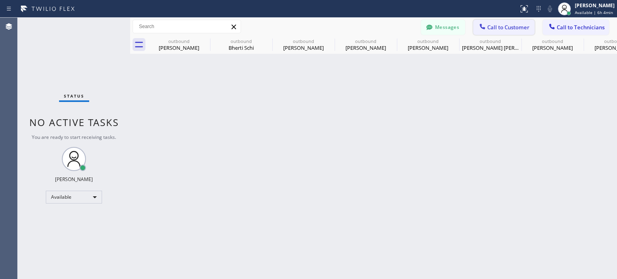
click at [510, 20] on button "Call to Customer" at bounding box center [503, 27] width 61 height 15
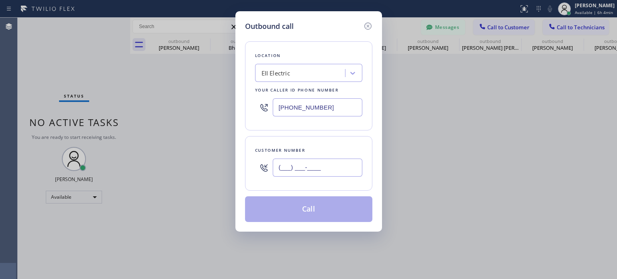
click at [331, 166] on input "(___) ___-____" at bounding box center [318, 168] width 90 height 18
paste input "862) 214-5915"
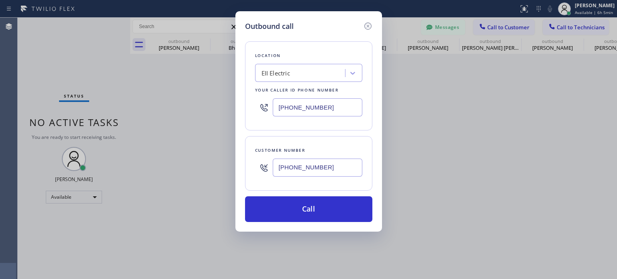
type input "[PHONE_NUMBER]"
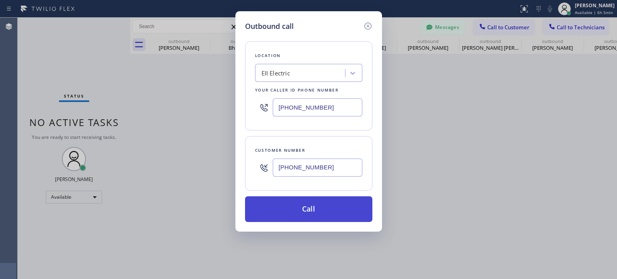
click at [304, 214] on button "Call" at bounding box center [308, 210] width 127 height 26
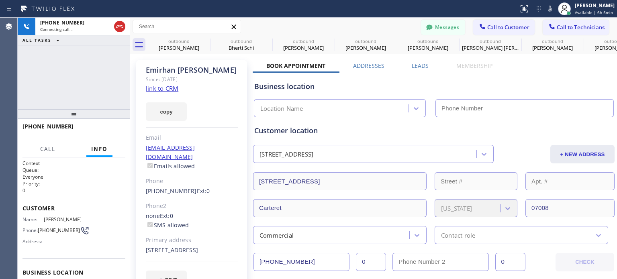
type input "[PHONE_NUMBER]"
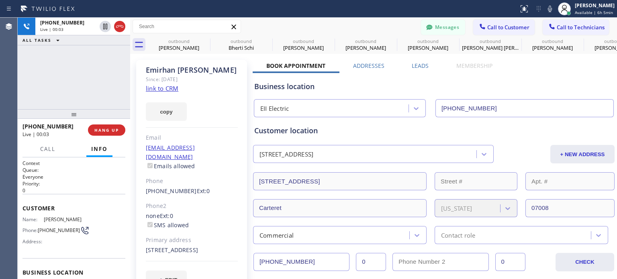
drag, startPoint x: 452, startPoint y: 76, endPoint x: 445, endPoint y: 74, distance: 7.2
click at [452, 76] on div "Business location EII Electric [PHONE_NUMBER]" at bounding box center [434, 95] width 363 height 44
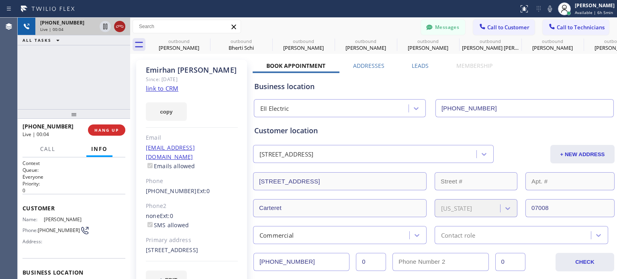
click at [121, 28] on icon at bounding box center [120, 27] width 10 height 10
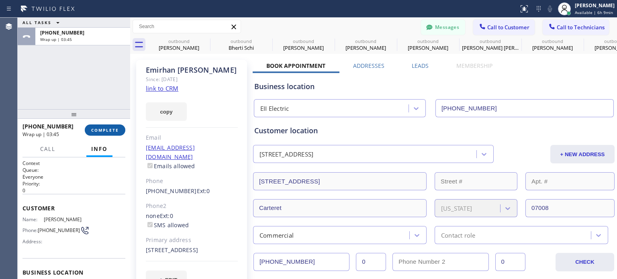
click at [116, 130] on span "COMPLETE" at bounding box center [105, 130] width 28 height 6
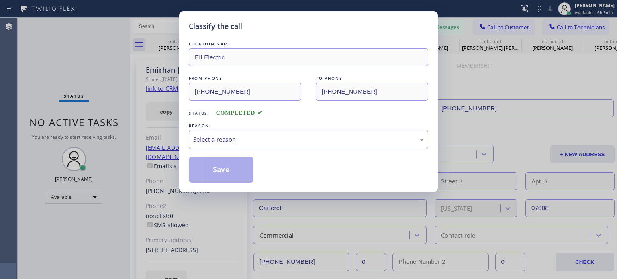
click at [266, 144] on div "Select a reason" at bounding box center [309, 139] width 240 height 19
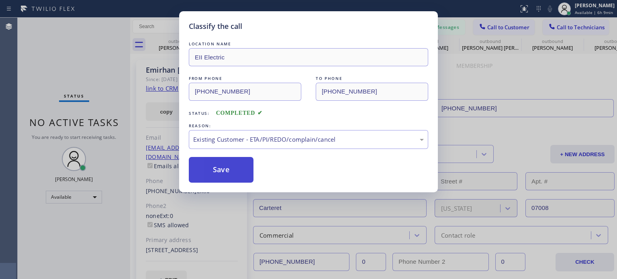
click at [238, 172] on button "Save" at bounding box center [221, 170] width 65 height 26
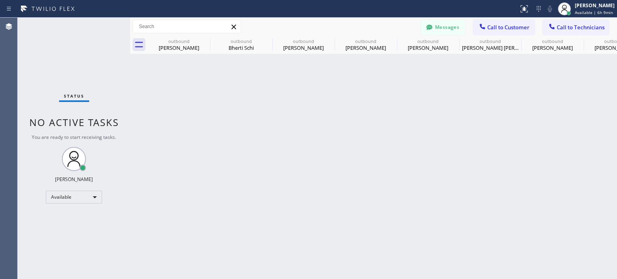
drag, startPoint x: 508, startPoint y: 155, endPoint x: 508, endPoint y: 161, distance: 6.4
click at [508, 155] on div "Back to Dashboard Change Sender ID Customers Technicians E Em [DATE] 09:38 AM H…" at bounding box center [373, 149] width 487 height 262
click at [441, 30] on button "Messages" at bounding box center [443, 27] width 44 height 15
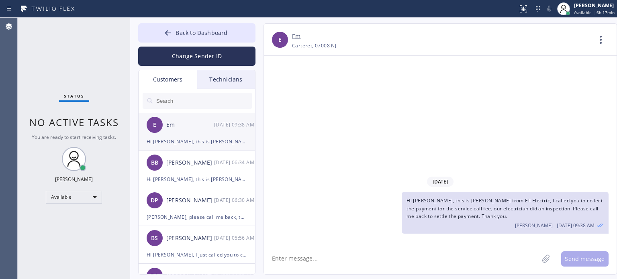
click at [201, 138] on div "Hi [PERSON_NAME], this is [PERSON_NAME] from Ell Electric, I called you to coll…" at bounding box center [197, 141] width 100 height 9
click at [192, 176] on div "Hi [PERSON_NAME], this is [PERSON_NAME] from De [PERSON_NAME] Van Nest Electric…" at bounding box center [197, 179] width 100 height 9
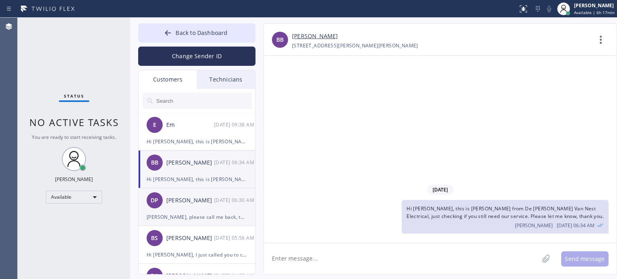
click at [183, 220] on div "[PERSON_NAME], please call me back, thank you." at bounding box center [197, 217] width 100 height 9
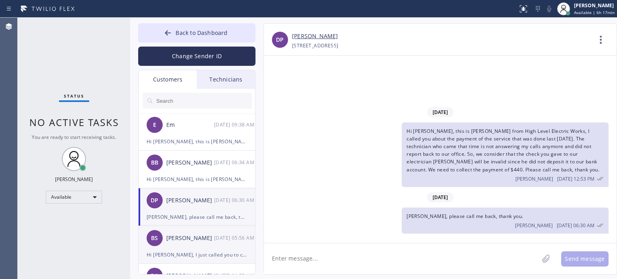
click at [202, 254] on div "Hi [PERSON_NAME], I just called you to check when you want to reschedule the ap…" at bounding box center [197, 254] width 100 height 9
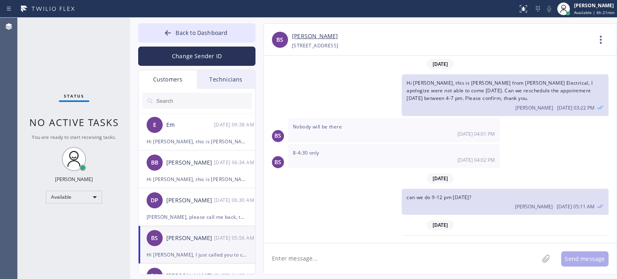
click at [472, 45] on div "[PHONE_NUMBER] Choose phone number [PHONE_NUMBER] [STREET_ADDRESS]" at bounding box center [441, 45] width 299 height 9
click at [306, 37] on link "[PERSON_NAME]" at bounding box center [315, 36] width 46 height 9
click at [234, 36] on button "Back to Dashboard" at bounding box center [196, 32] width 117 height 19
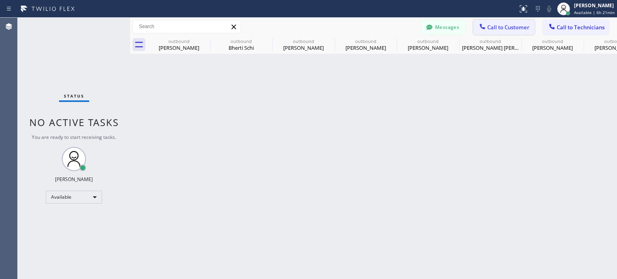
click at [489, 26] on span "Call to Customer" at bounding box center [508, 27] width 42 height 7
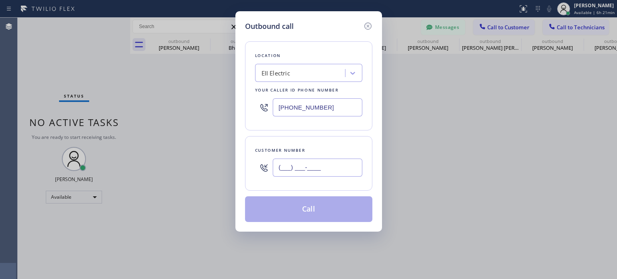
click at [295, 175] on input "(___) ___-____" at bounding box center [318, 168] width 90 height 18
paste input "908) 482-0228"
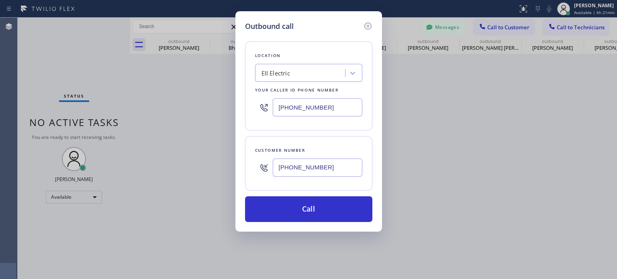
type input "[PHONE_NUMBER]"
click at [304, 111] on input "[PHONE_NUMBER]" at bounding box center [318, 107] width 90 height 18
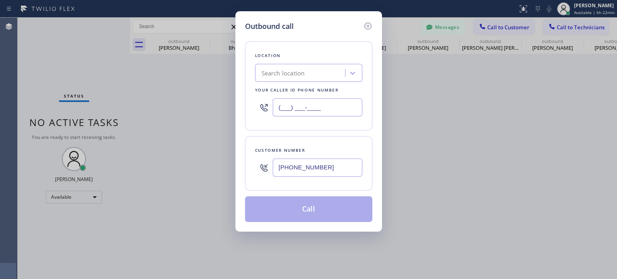
type input "(___) ___-____"
click at [296, 72] on div "Search location" at bounding box center [283, 73] width 43 height 9
paste input "De [PERSON_NAME] Van Nest Electrical"
type input "De [PERSON_NAME] Van Nest Electrical"
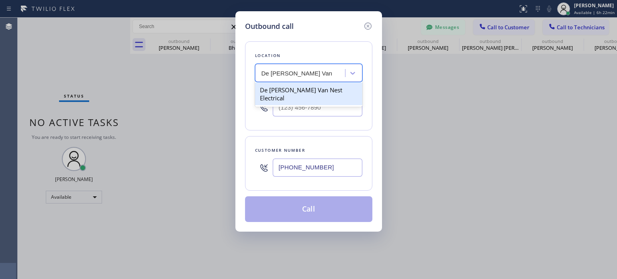
click at [338, 92] on div "De [PERSON_NAME] Van Nest Electrical" at bounding box center [308, 94] width 107 height 23
type input "[PHONE_NUMBER]"
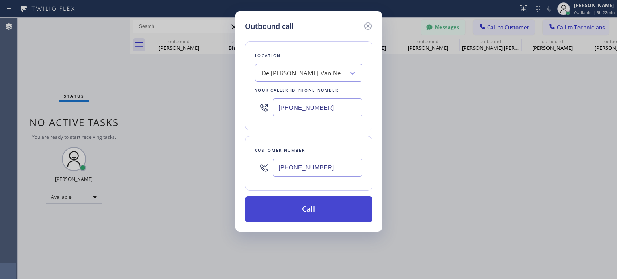
click at [321, 211] on button "Call" at bounding box center [308, 210] width 127 height 26
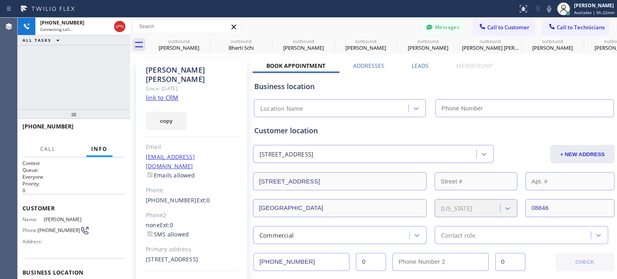
scroll to position [32, 0]
type input "[PHONE_NUMBER]"
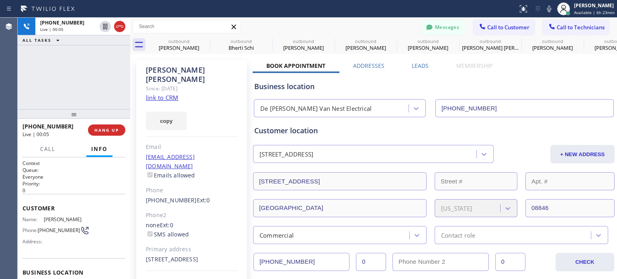
click at [452, 84] on div "Business location" at bounding box center [433, 86] width 359 height 11
click at [113, 130] on span "HANG UP" at bounding box center [106, 130] width 25 height 6
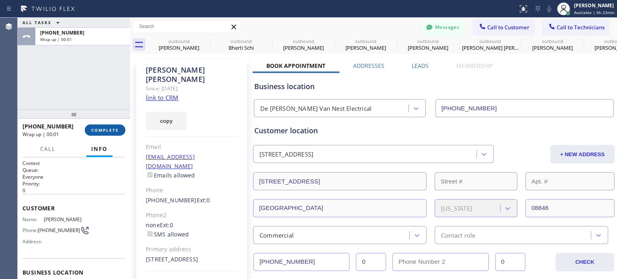
click at [113, 131] on span "COMPLETE" at bounding box center [105, 130] width 28 height 6
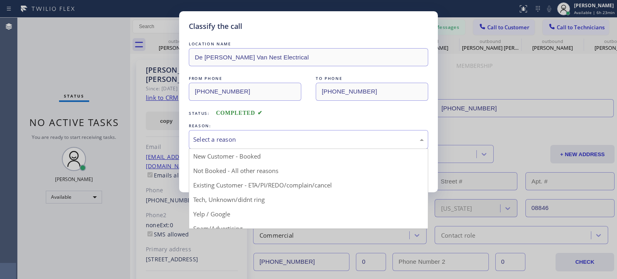
click at [194, 144] on div "Select a reason" at bounding box center [309, 139] width 240 height 19
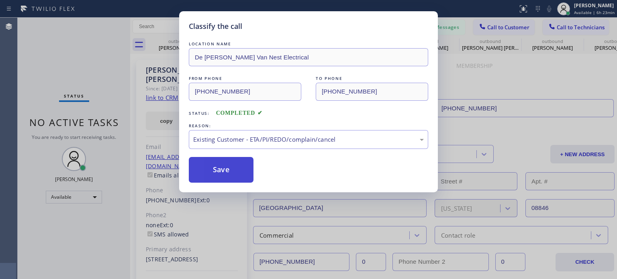
click at [230, 179] on button "Save" at bounding box center [221, 170] width 65 height 26
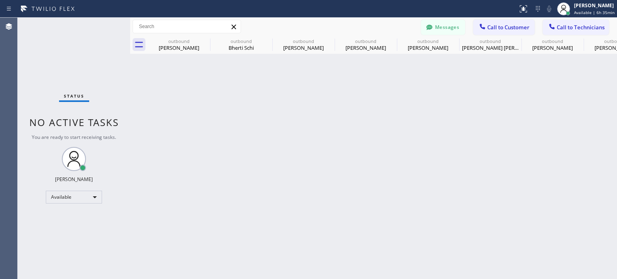
click at [537, 126] on div "Back to Dashboard Change Sender ID Customers Technicians E Em [DATE] 09:38 AM H…" at bounding box center [373, 149] width 487 height 262
click at [440, 27] on button "Messages" at bounding box center [443, 27] width 44 height 15
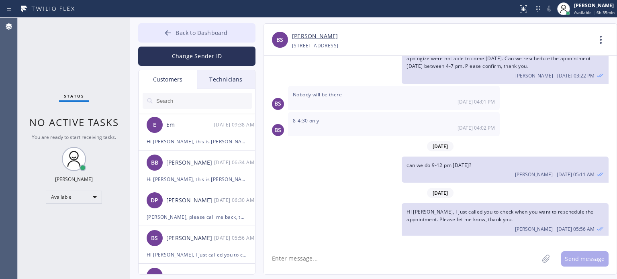
click at [211, 36] on span "Back to Dashboard" at bounding box center [202, 33] width 52 height 8
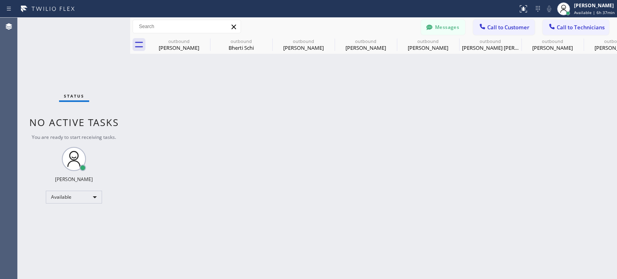
click at [468, 157] on div "Back to Dashboard Change Sender ID Customers Technicians E Em [DATE] 09:38 AM H…" at bounding box center [373, 149] width 487 height 262
